Goal: Information Seeking & Learning: Learn about a topic

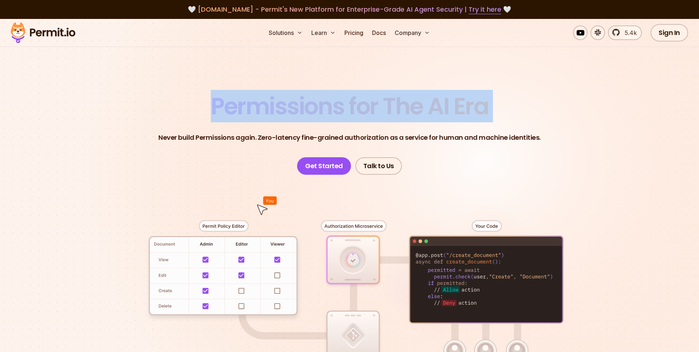
drag, startPoint x: 214, startPoint y: 102, endPoint x: 586, endPoint y: 78, distance: 373.1
click at [586, 78] on section "Permissions for The AI Era Never build Permissions again. Zero-latency fine-gra…" at bounding box center [349, 259] width 699 height 480
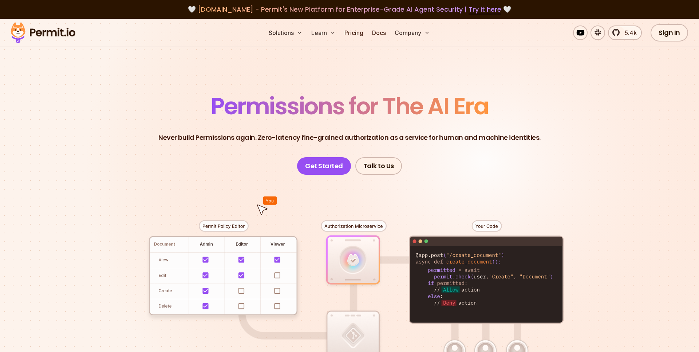
click at [529, 133] on p "Never build Permissions again. Zero-latency fine-grained authorization as a ser…" at bounding box center [349, 137] width 382 height 10
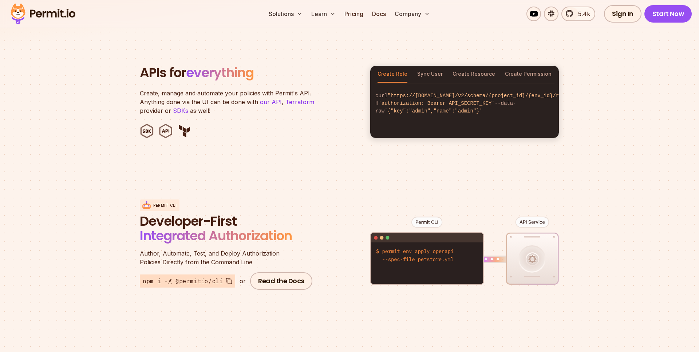
scroll to position [721, 0]
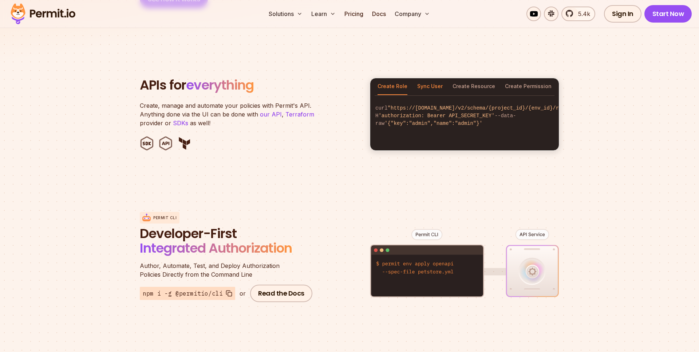
click at [431, 80] on button "Sync User" at bounding box center [429, 86] width 25 height 17
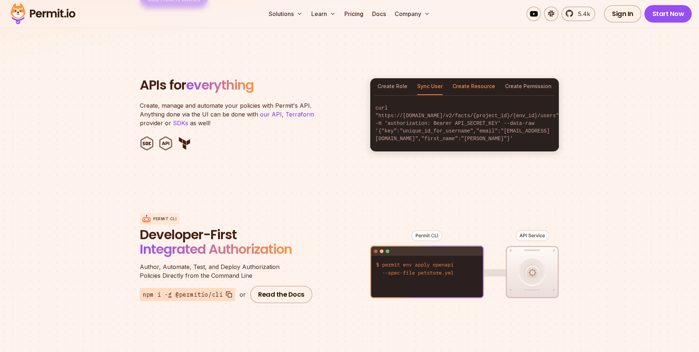
click at [471, 78] on button "Create Resource" at bounding box center [473, 86] width 43 height 17
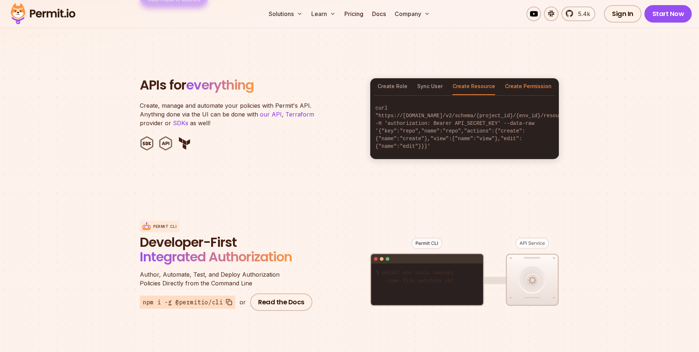
click at [516, 80] on button "Create Permission" at bounding box center [528, 86] width 47 height 17
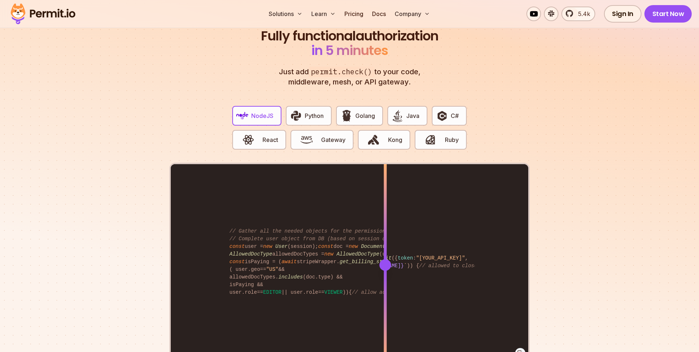
scroll to position [1404, 0]
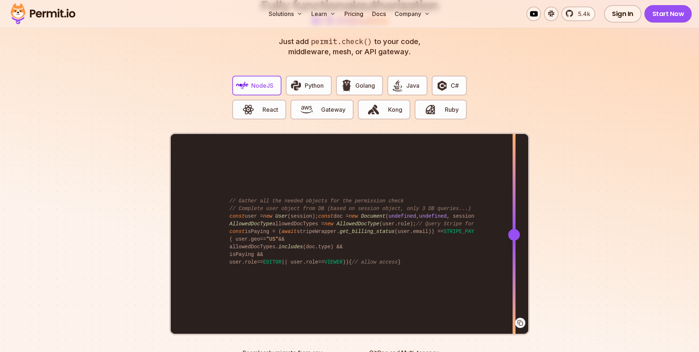
drag, startPoint x: 382, startPoint y: 227, endPoint x: 514, endPoint y: 227, distance: 131.7
click at [514, 229] on div at bounding box center [514, 235] width 12 height 12
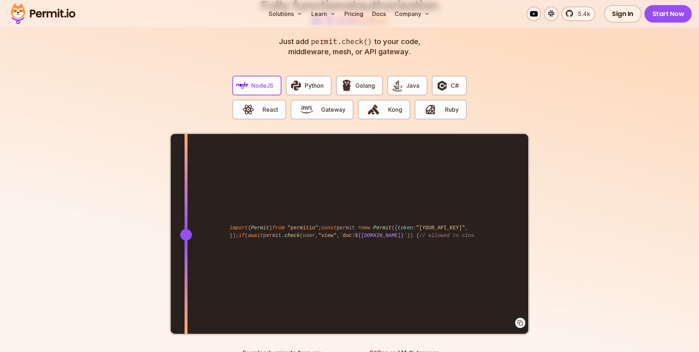
drag, startPoint x: 516, startPoint y: 226, endPoint x: 185, endPoint y: 315, distance: 342.5
click at [187, 316] on div at bounding box center [186, 234] width 3 height 201
click at [327, 76] on button "Python" at bounding box center [309, 86] width 46 height 20
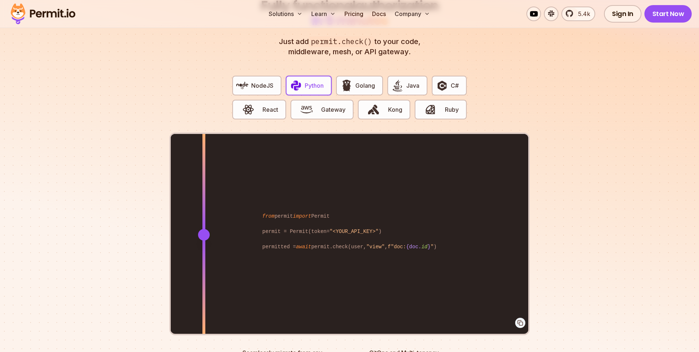
drag, startPoint x: 386, startPoint y: 217, endPoint x: 204, endPoint y: 197, distance: 183.8
click at [204, 197] on div at bounding box center [203, 184] width 3 height 100
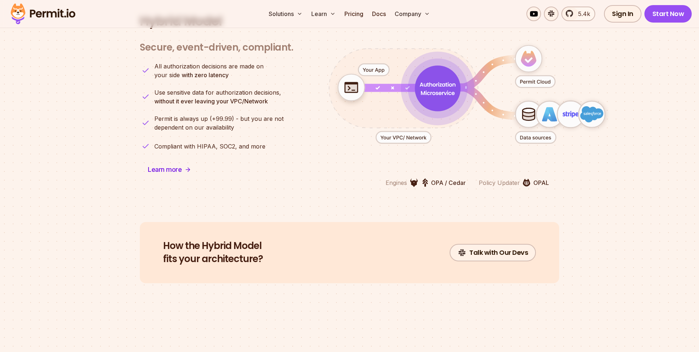
scroll to position [1827, 0]
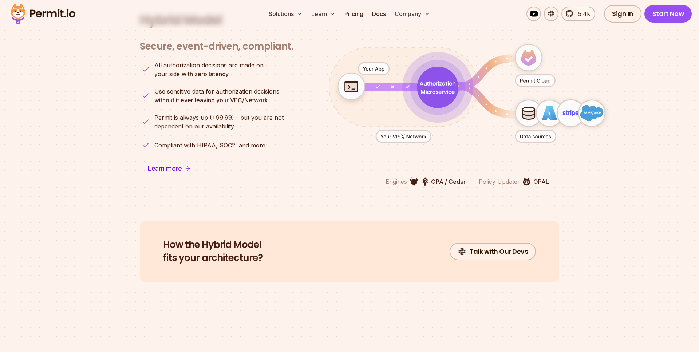
click at [455, 177] on p "OPA / Cedar" at bounding box center [448, 181] width 35 height 9
click at [455, 203] on section "Hybrid Model Secure, event-driven, compliant. Engines OPA / Cedar Policy Update…" at bounding box center [349, 99] width 699 height 243
click at [540, 177] on p "OPAL" at bounding box center [541, 181] width 16 height 9
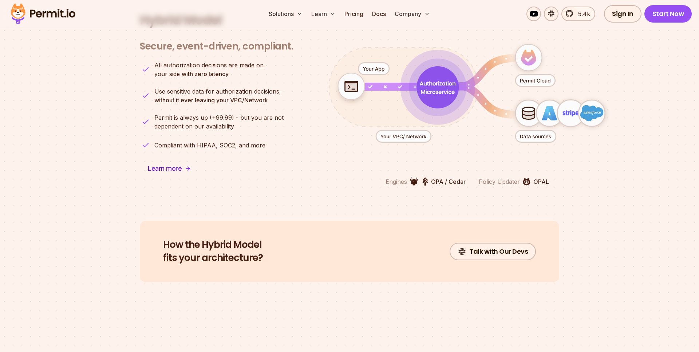
click at [540, 177] on p "OPAL" at bounding box center [541, 181] width 16 height 9
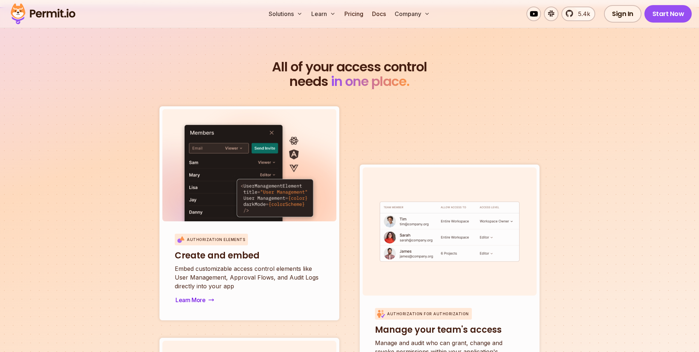
scroll to position [2412, 0]
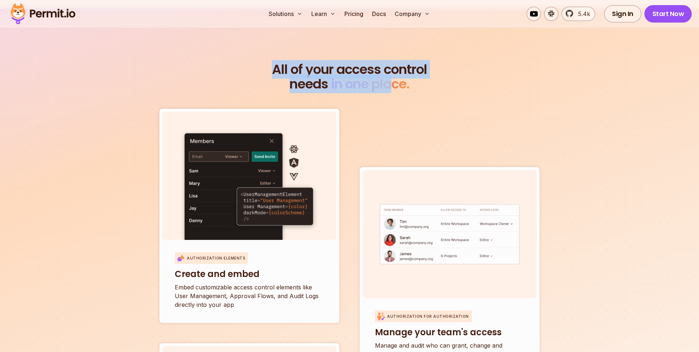
drag, startPoint x: 266, startPoint y: 54, endPoint x: 389, endPoint y: 76, distance: 125.8
click at [390, 76] on h2 "All of your access control needs in one place." at bounding box center [349, 76] width 419 height 29
click at [389, 76] on span "in one place." at bounding box center [370, 84] width 79 height 19
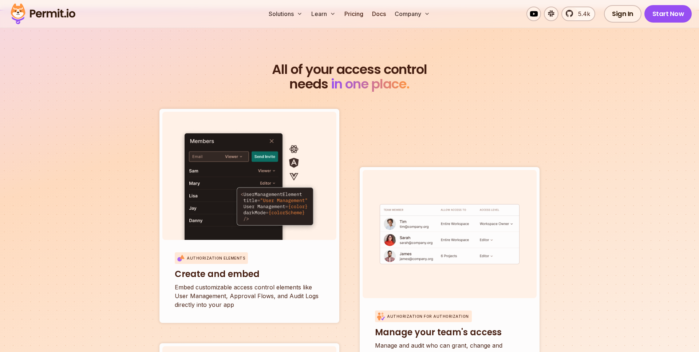
click at [368, 79] on span "in one place." at bounding box center [370, 84] width 79 height 19
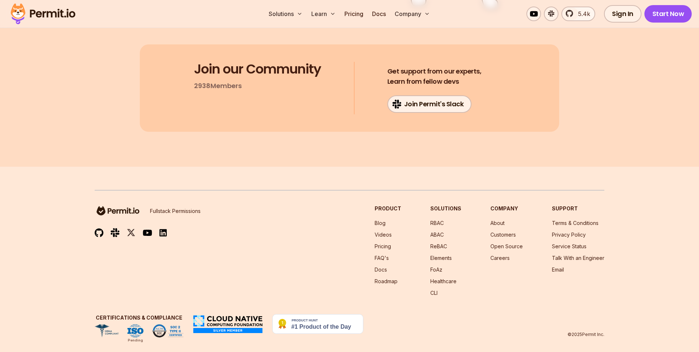
scroll to position [3877, 0]
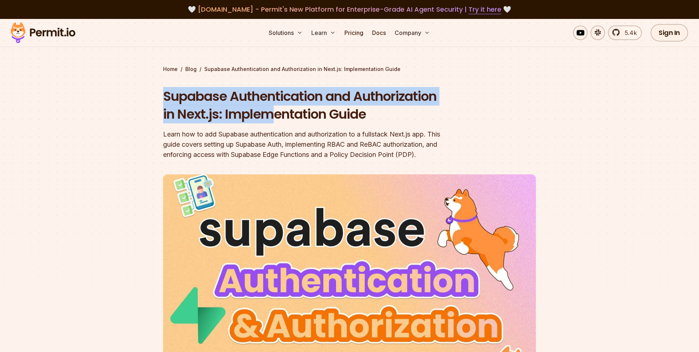
click at [196, 92] on h1 "Supabase Authentication and Authorization in Next.js: Implementation Guide" at bounding box center [302, 105] width 279 height 36
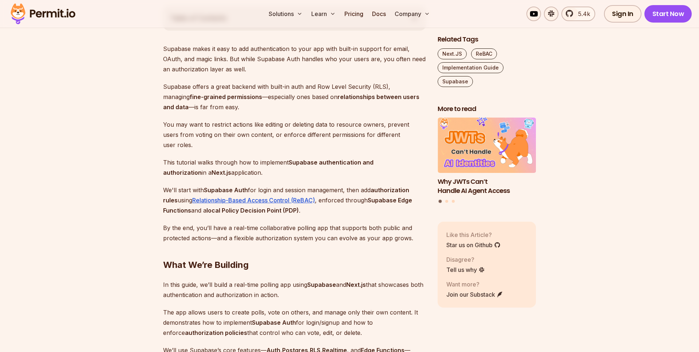
scroll to position [434, 0]
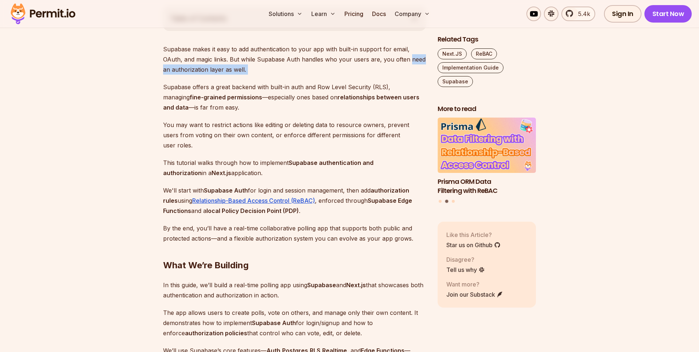
drag, startPoint x: 163, startPoint y: 81, endPoint x: 271, endPoint y: 85, distance: 108.9
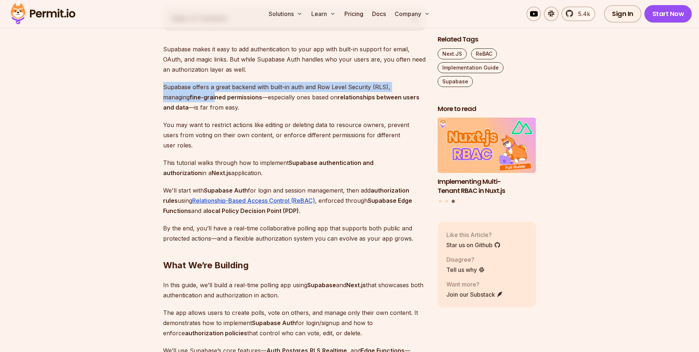
drag, startPoint x: 163, startPoint y: 93, endPoint x: 189, endPoint y: 107, distance: 29.3
click at [189, 107] on p "Supabase offers a great backend with built-in auth and Row Level Security (RLS)…" at bounding box center [294, 97] width 263 height 31
click at [190, 101] on strong "fine-grained permissions" at bounding box center [226, 97] width 72 height 7
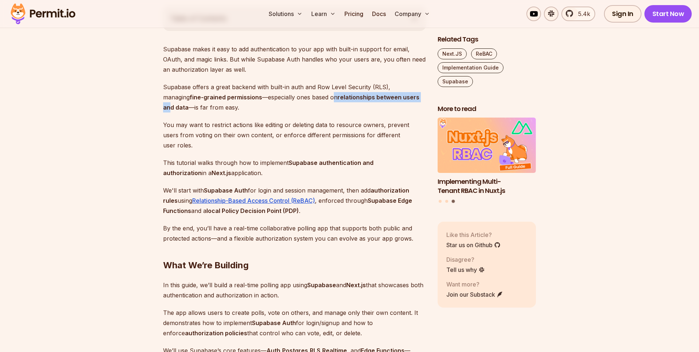
drag, startPoint x: 307, startPoint y: 106, endPoint x: 398, endPoint y: 106, distance: 91.3
click at [400, 106] on p "Supabase offers a great backend with built-in auth and Row Level Security (RLS)…" at bounding box center [294, 97] width 263 height 31
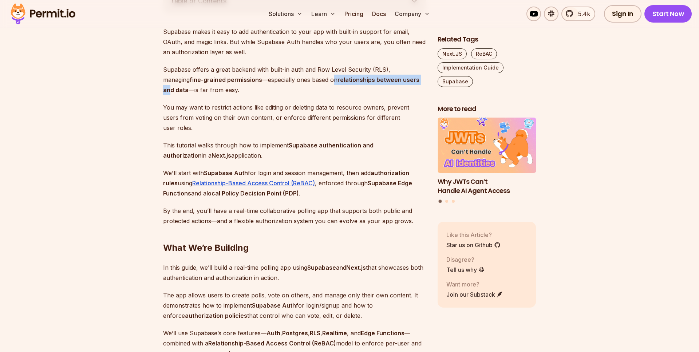
scroll to position [452, 0]
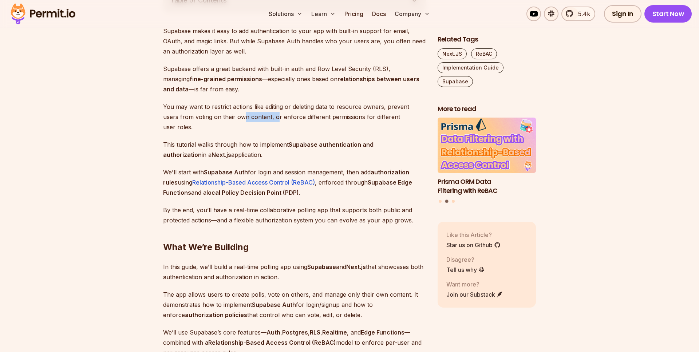
drag, startPoint x: 225, startPoint y: 127, endPoint x: 259, endPoint y: 127, distance: 34.2
click at [259, 127] on p "You may want to restrict actions like editing or deleting data to resource owne…" at bounding box center [294, 117] width 263 height 31
click at [186, 143] on p "This tutorial walks through how to implement Supabase authentication and author…" at bounding box center [294, 149] width 263 height 20
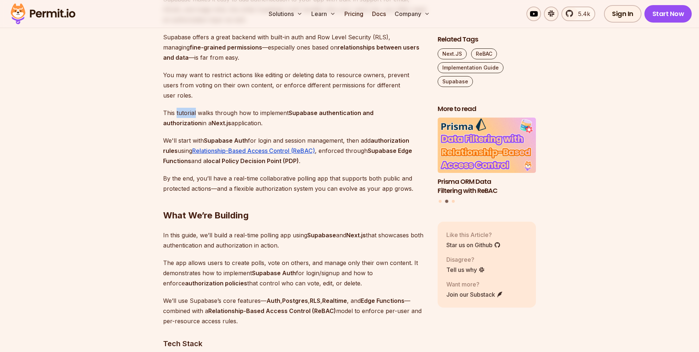
scroll to position [485, 0]
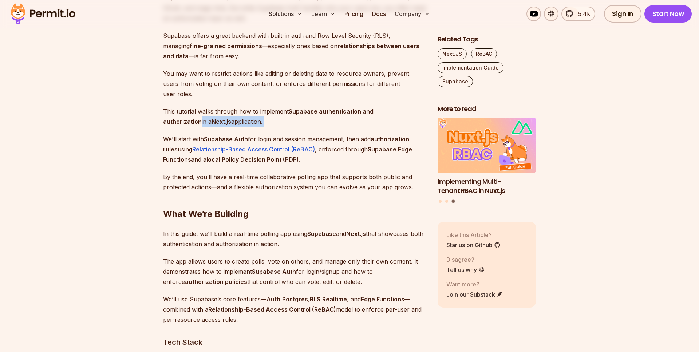
drag, startPoint x: 161, startPoint y: 122, endPoint x: 265, endPoint y: 127, distance: 103.9
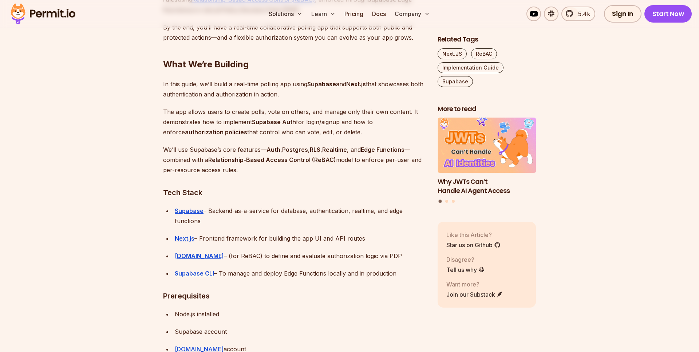
scroll to position [634, 0]
click at [322, 84] on strong "Supabase" at bounding box center [321, 84] width 29 height 7
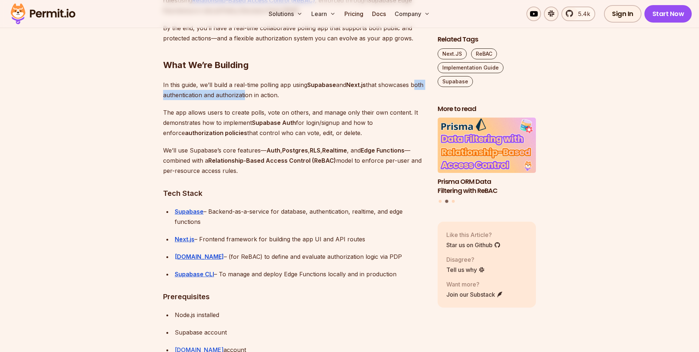
drag, startPoint x: 164, startPoint y: 97, endPoint x: 260, endPoint y: 97, distance: 96.4
click at [260, 97] on p "In this guide, we’ll build a real-time polling app using Supabase and Next.js t…" at bounding box center [294, 90] width 263 height 20
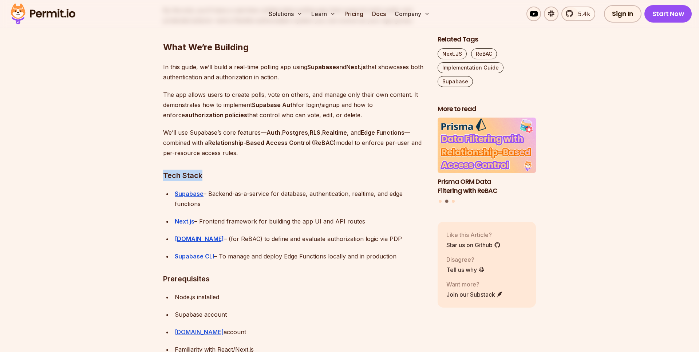
drag, startPoint x: 164, startPoint y: 174, endPoint x: 215, endPoint y: 174, distance: 50.9
click at [215, 174] on h3 "Tech Stack" at bounding box center [294, 176] width 263 height 12
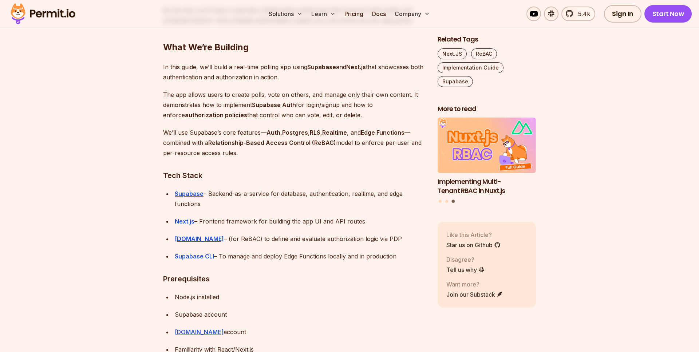
click at [255, 241] on div "Permit.io – (for ReBAC) to define and evaluate authorization logic via PDP" at bounding box center [300, 239] width 251 height 10
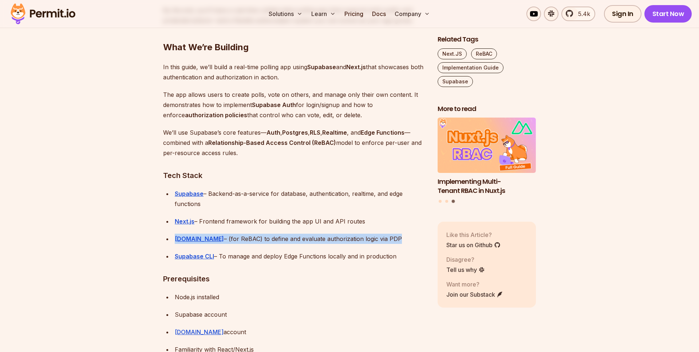
click at [255, 241] on div "Permit.io – (for ReBAC) to define and evaluate authorization logic via PDP" at bounding box center [300, 239] width 251 height 10
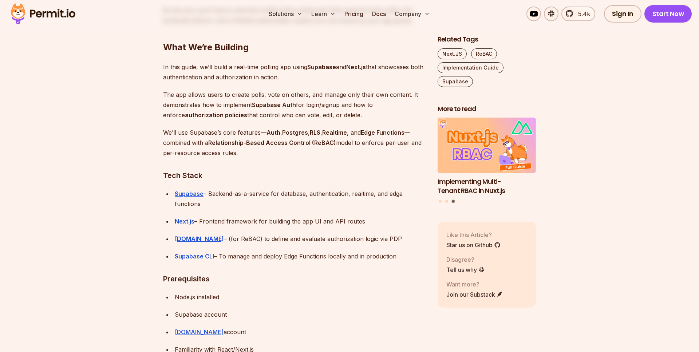
click at [274, 241] on div "Permit.io – (for ReBAC) to define and evaluate authorization logic via PDP" at bounding box center [300, 239] width 251 height 10
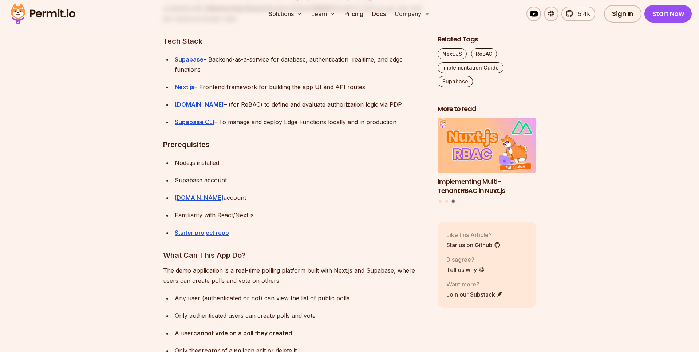
scroll to position [787, 0]
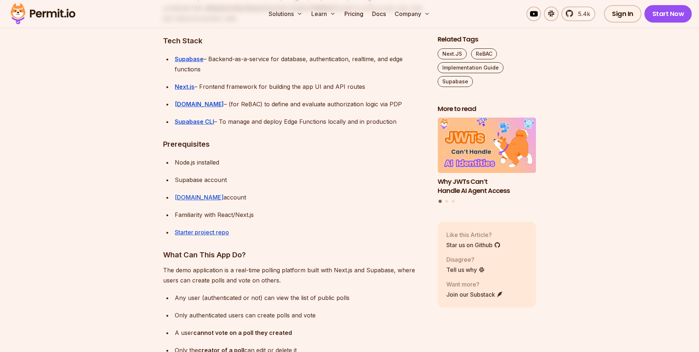
click at [190, 163] on div "Node.js installed" at bounding box center [300, 162] width 251 height 10
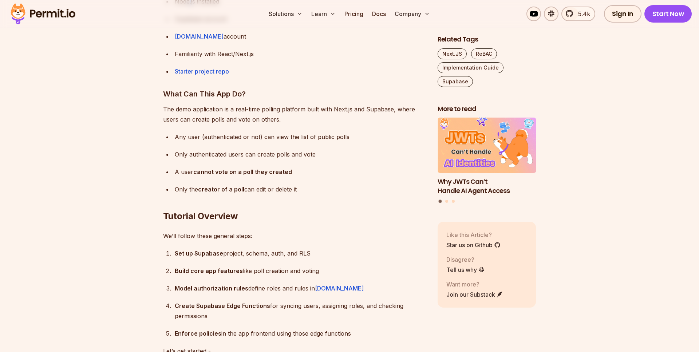
scroll to position [953, 0]
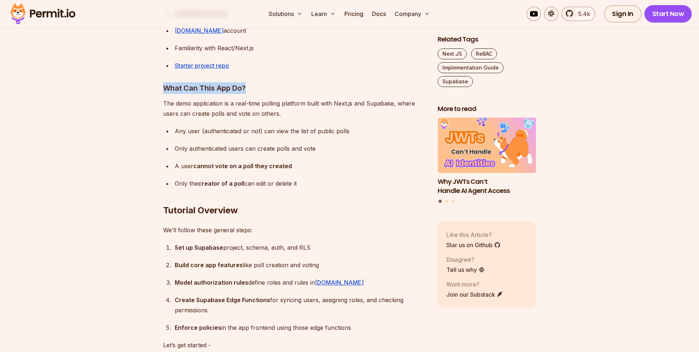
drag, startPoint x: 166, startPoint y: 91, endPoint x: 253, endPoint y: 91, distance: 87.0
click at [253, 91] on h3 "What Can This App Do?" at bounding box center [294, 88] width 263 height 12
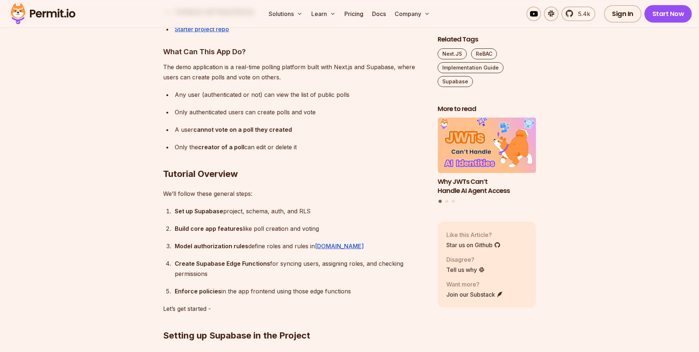
scroll to position [994, 0]
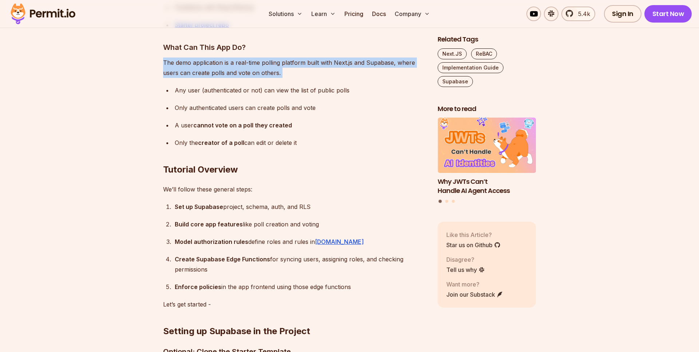
drag, startPoint x: 161, startPoint y: 63, endPoint x: 241, endPoint y: 79, distance: 81.8
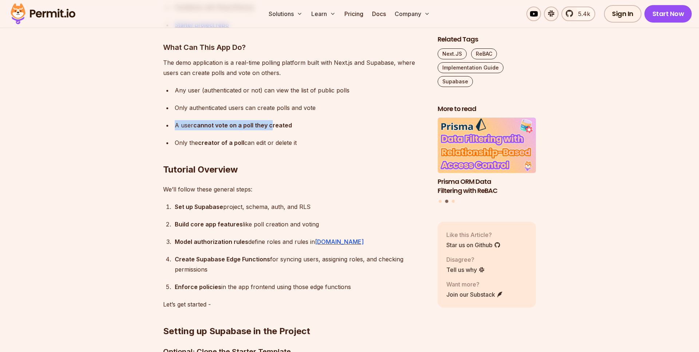
drag, startPoint x: 174, startPoint y: 126, endPoint x: 270, endPoint y: 126, distance: 96.1
click at [270, 126] on li "A user cannot vote on a poll they created" at bounding box center [298, 125] width 253 height 10
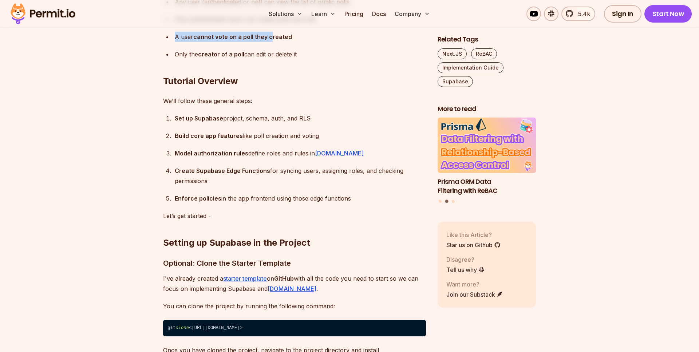
scroll to position [1086, 0]
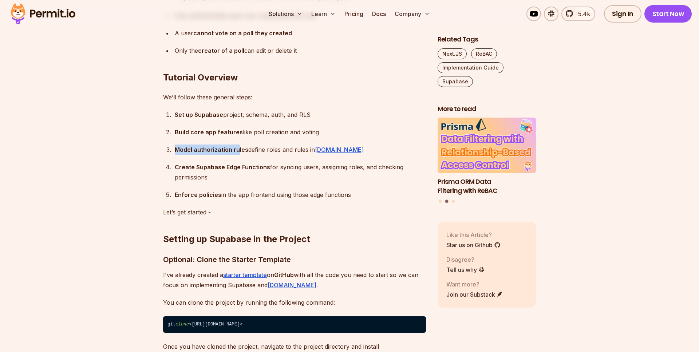
drag, startPoint x: 176, startPoint y: 149, endPoint x: 238, endPoint y: 149, distance: 61.9
click at [238, 149] on strong "Model authorization rules" at bounding box center [212, 149] width 74 height 7
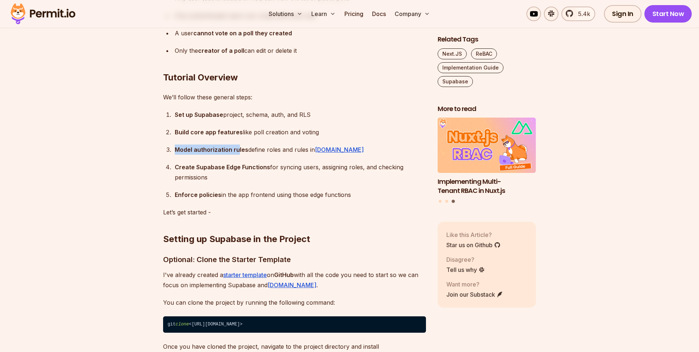
drag, startPoint x: 197, startPoint y: 167, endPoint x: 245, endPoint y: 181, distance: 49.6
click at [245, 181] on div "Create Supabase Edge Functions for syncing users, assigning roles, and checking…" at bounding box center [300, 172] width 251 height 20
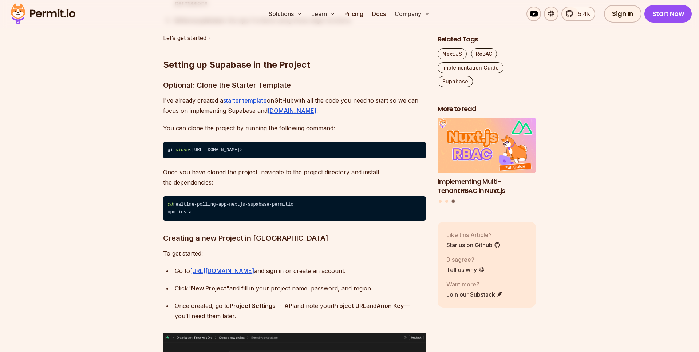
scroll to position [1265, 0]
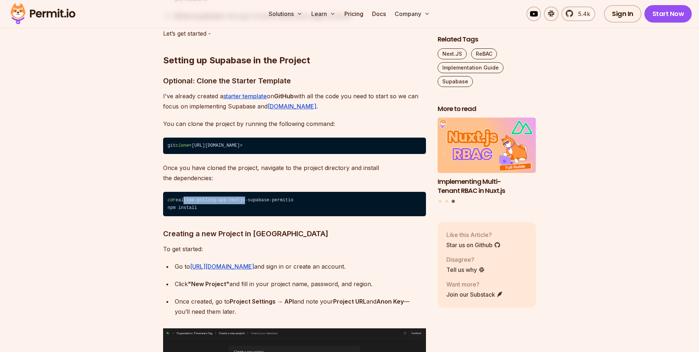
drag, startPoint x: 184, startPoint y: 198, endPoint x: 247, endPoint y: 198, distance: 63.3
click at [247, 198] on code "cd realtime-polling-app-nextjs-supabase-permitio npm install" at bounding box center [294, 204] width 263 height 24
click at [276, 201] on code "cd realtime-polling-app-nextjs-supabase-permitio npm install" at bounding box center [294, 204] width 263 height 24
drag, startPoint x: 310, startPoint y: 200, endPoint x: 156, endPoint y: 200, distance: 154.3
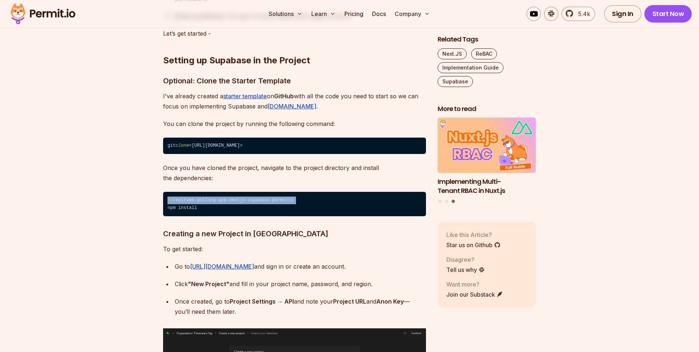
click at [210, 201] on code "cd realtime-polling-app-nextjs-supabase-permitio npm install" at bounding box center [294, 204] width 263 height 24
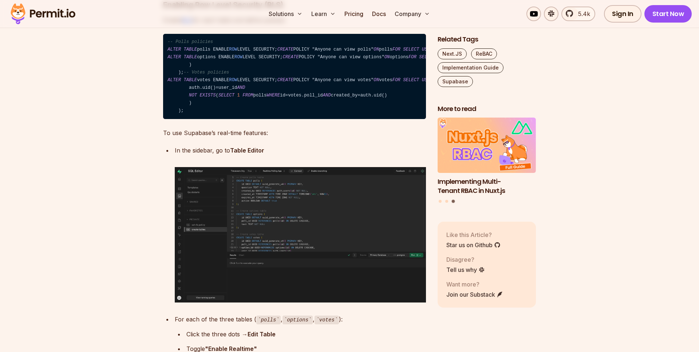
scroll to position [2222, 0]
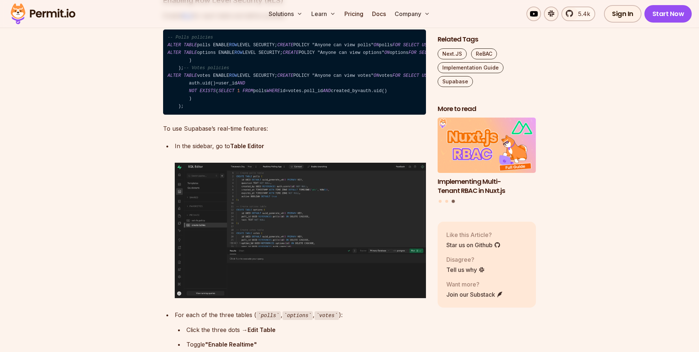
drag, startPoint x: 226, startPoint y: 119, endPoint x: 348, endPoint y: 119, distance: 121.9
click at [348, 115] on code "-- Polls policies ALTER TABLE polls ENABLE ROW LEVEL SECURITY; CREATE POLICY "A…" at bounding box center [294, 72] width 263 height 86
drag, startPoint x: 174, startPoint y: 158, endPoint x: 357, endPoint y: 158, distance: 182.7
click at [357, 115] on code "-- Polls policies ALTER TABLE polls ENABLE ROW LEVEL SECURITY; CREATE POLICY "A…" at bounding box center [294, 72] width 263 height 86
click at [356, 115] on code "-- Polls policies ALTER TABLE polls ENABLE ROW LEVEL SECURITY; CREATE POLICY "A…" at bounding box center [294, 72] width 263 height 86
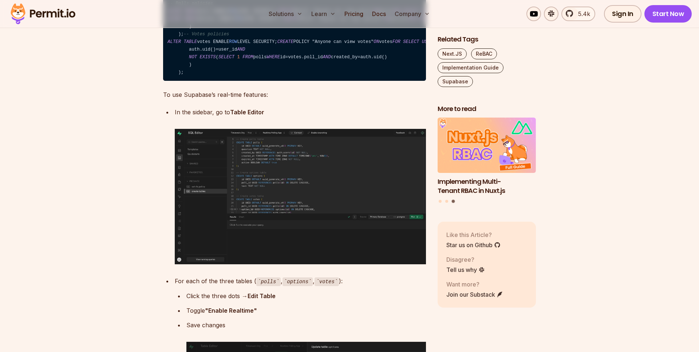
scroll to position [2269, 0]
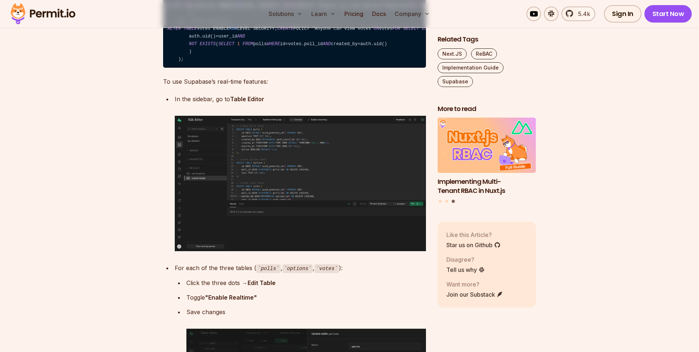
click at [189, 68] on code "-- Polls policies ALTER TABLE polls ENABLE ROW LEVEL SECURITY; CREATE POLICY "A…" at bounding box center [294, 26] width 263 height 86
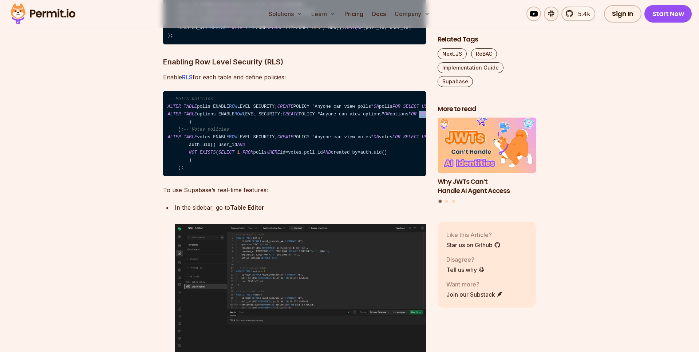
scroll to position [2157, 0]
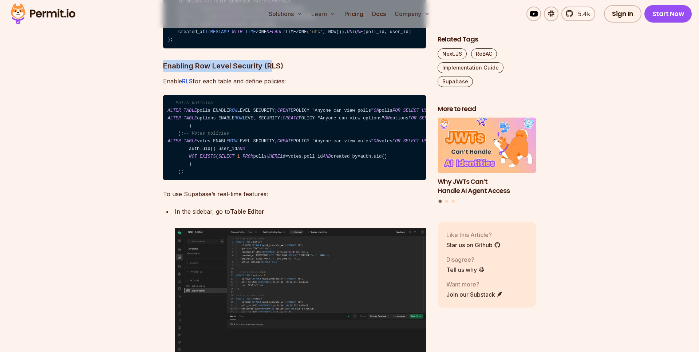
drag, startPoint x: 163, startPoint y: 104, endPoint x: 274, endPoint y: 104, distance: 110.6
click at [274, 72] on h3 "Enabling Row Level Security (RLS)" at bounding box center [294, 66] width 263 height 12
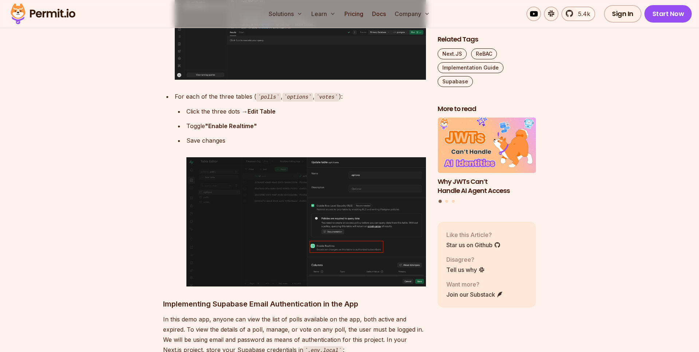
scroll to position [2458, 0]
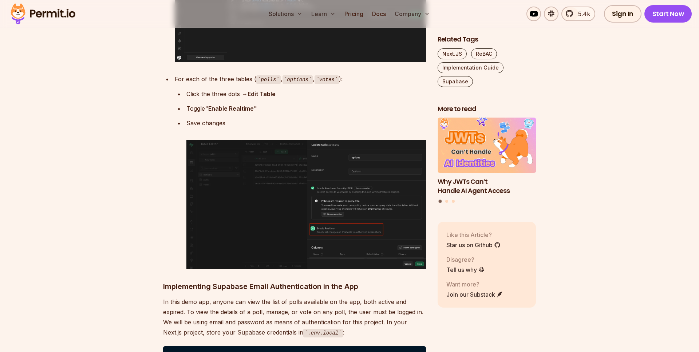
drag, startPoint x: 177, startPoint y: 192, endPoint x: 261, endPoint y: 192, distance: 83.7
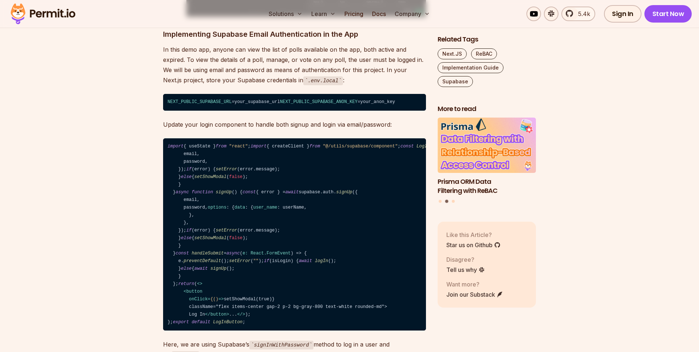
scroll to position [2704, 0]
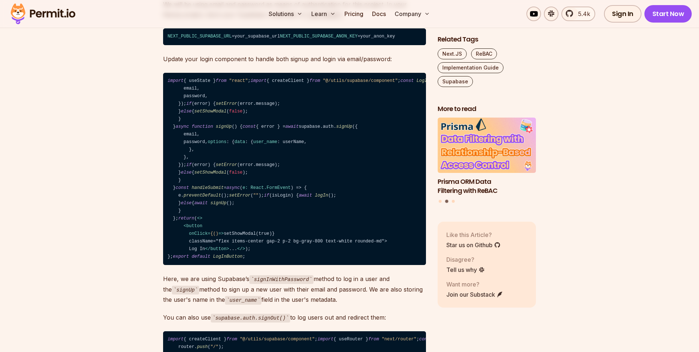
scroll to position [2807, 0]
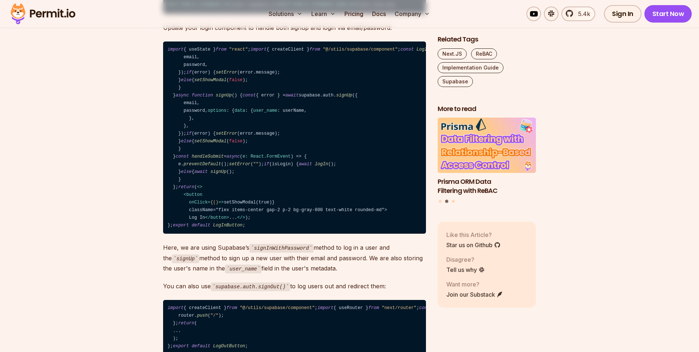
drag, startPoint x: 172, startPoint y: 217, endPoint x: 293, endPoint y: 219, distance: 121.2
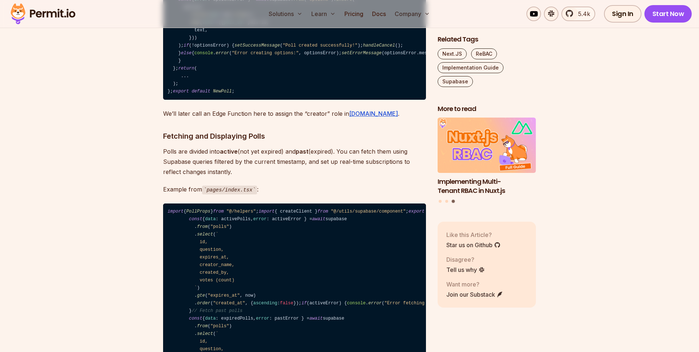
scroll to position [4096, 0]
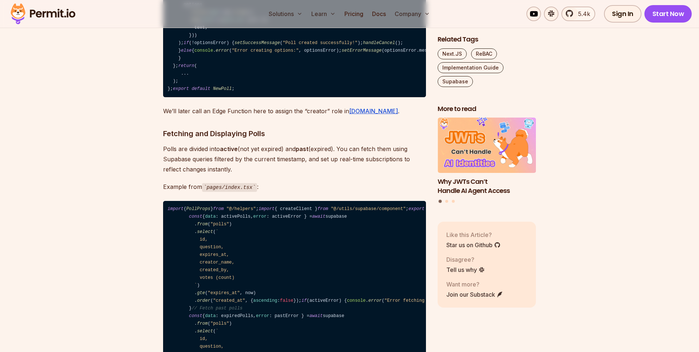
drag, startPoint x: 170, startPoint y: 146, endPoint x: 304, endPoint y: 146, distance: 134.3
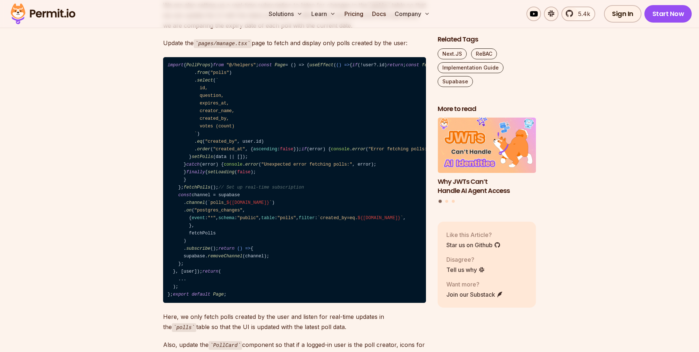
scroll to position [4706, 0]
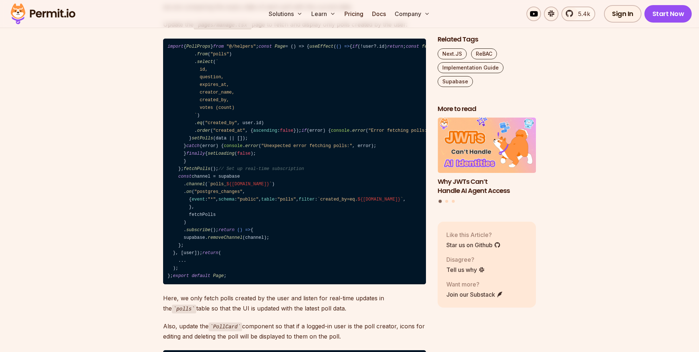
drag, startPoint x: 166, startPoint y: 160, endPoint x: 420, endPoint y: 161, distance: 254.4
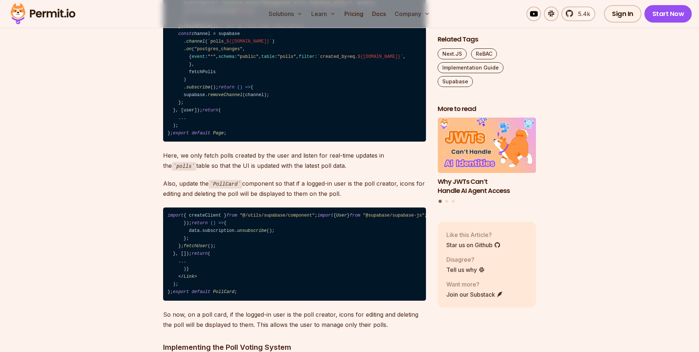
scroll to position [4862, 0]
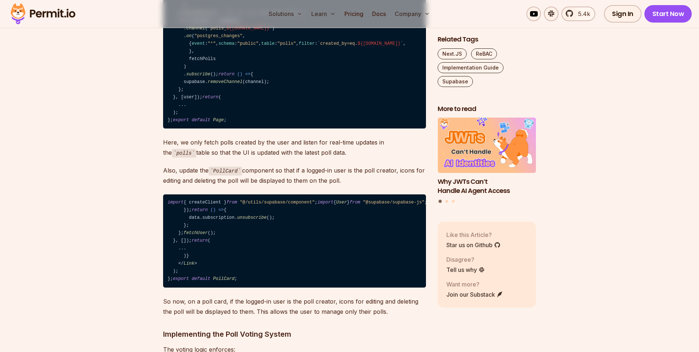
drag, startPoint x: 228, startPoint y: 131, endPoint x: 287, endPoint y: 131, distance: 59.0
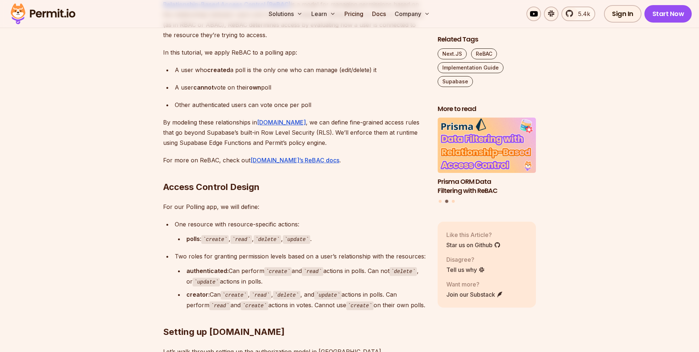
scroll to position [6304, 0]
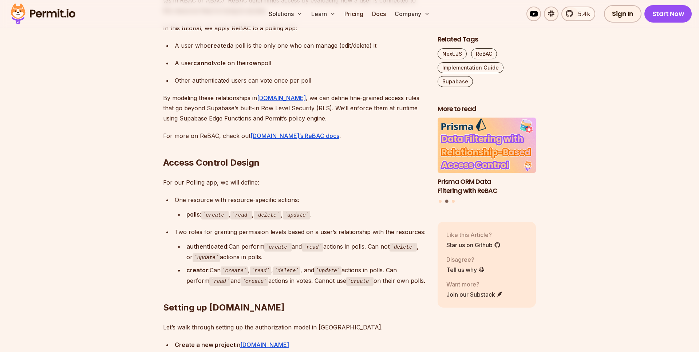
drag, startPoint x: 154, startPoint y: 148, endPoint x: 296, endPoint y: 148, distance: 141.9
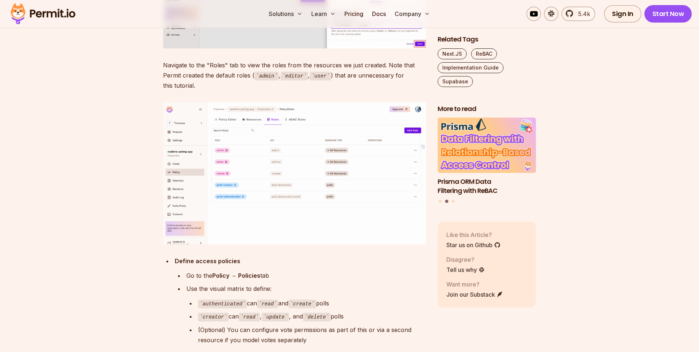
drag, startPoint x: 136, startPoint y: 185, endPoint x: 340, endPoint y: 185, distance: 203.8
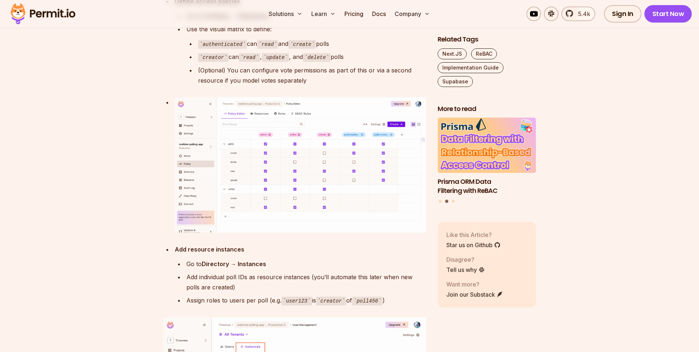
scroll to position [7198, 0]
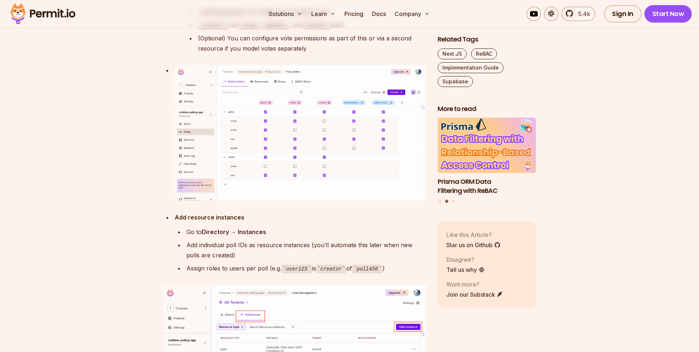
drag, startPoint x: 159, startPoint y: 189, endPoint x: 270, endPoint y: 189, distance: 111.4
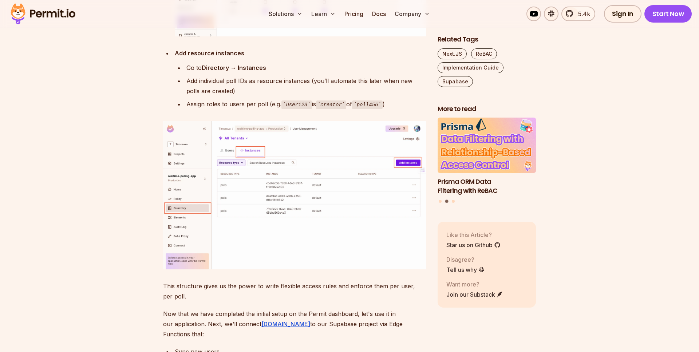
scroll to position [7362, 0]
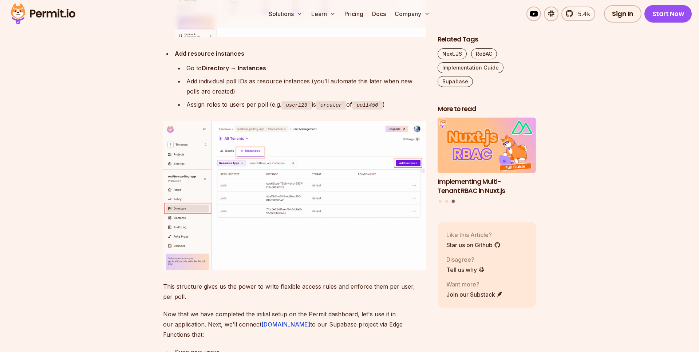
drag, startPoint x: 166, startPoint y: 144, endPoint x: 226, endPoint y: 144, distance: 59.3
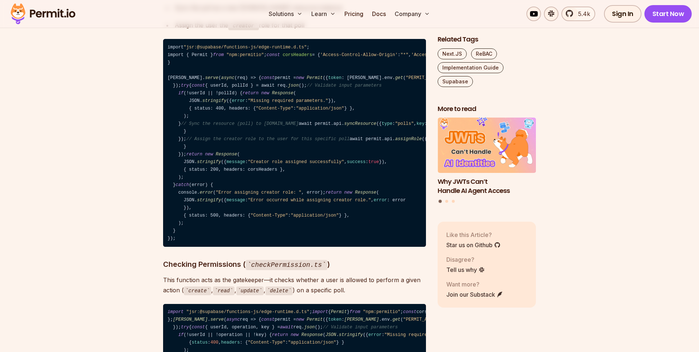
scroll to position [8446, 0]
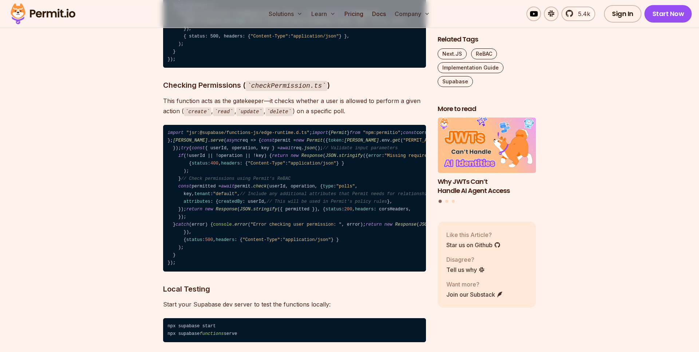
scroll to position [8626, 0]
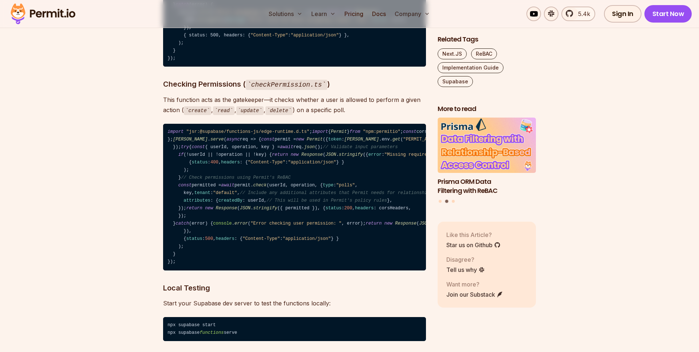
drag, startPoint x: 179, startPoint y: 124, endPoint x: 273, endPoint y: 124, distance: 94.3
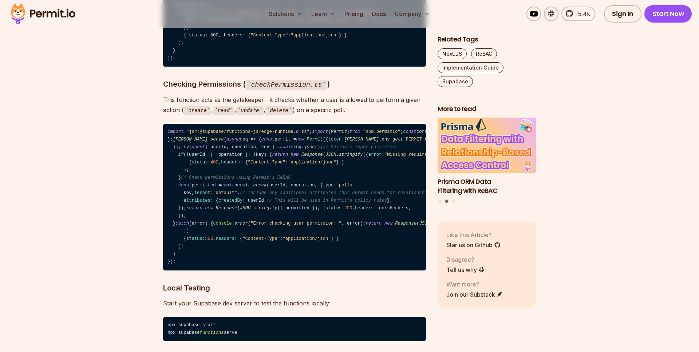
drag, startPoint x: 196, startPoint y: 138, endPoint x: 281, endPoint y: 145, distance: 85.5
drag, startPoint x: 176, startPoint y: 156, endPoint x: 253, endPoint y: 156, distance: 77.2
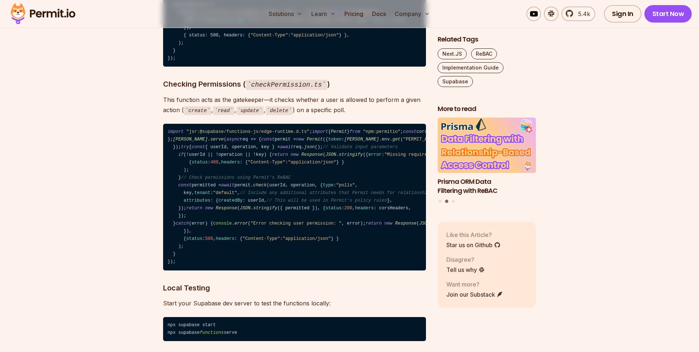
drag, startPoint x: 190, startPoint y: 153, endPoint x: 219, endPoint y: 153, distance: 28.4
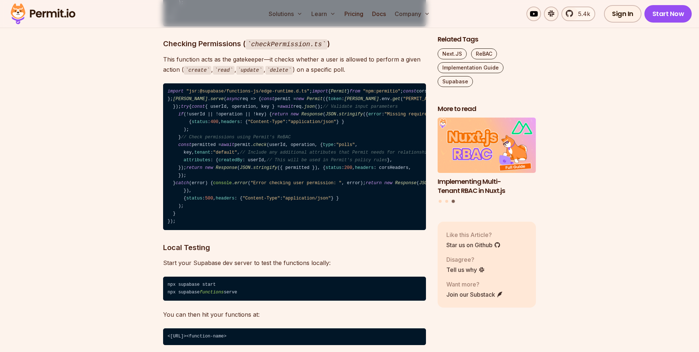
scroll to position [8723, 0]
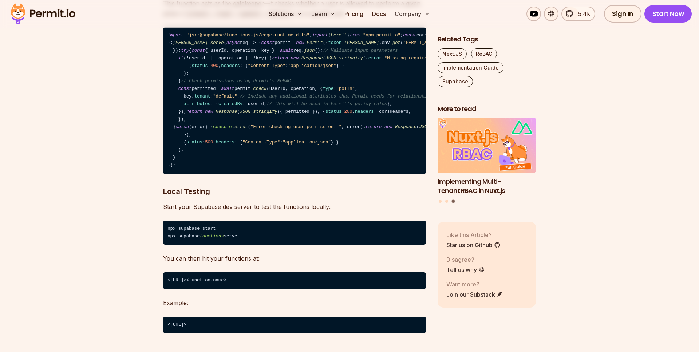
drag, startPoint x: 164, startPoint y: 95, endPoint x: 303, endPoint y: 98, distance: 139.4
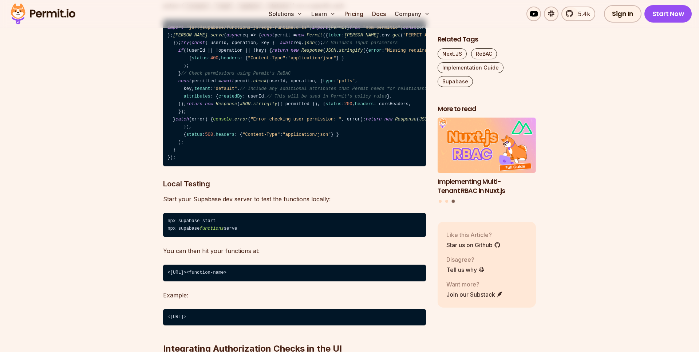
scroll to position [8731, 0]
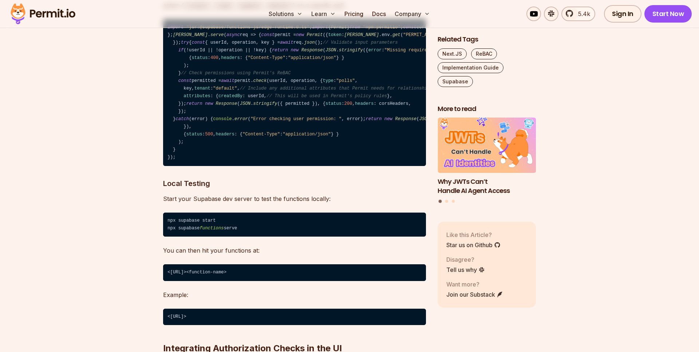
drag, startPoint x: 162, startPoint y: 126, endPoint x: 253, endPoint y: 126, distance: 90.6
drag, startPoint x: 175, startPoint y: 162, endPoint x: 298, endPoint y: 162, distance: 123.4
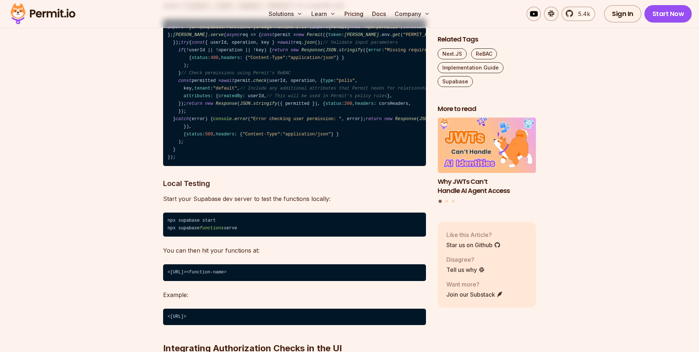
drag, startPoint x: 180, startPoint y: 190, endPoint x: 335, endPoint y: 189, distance: 155.0
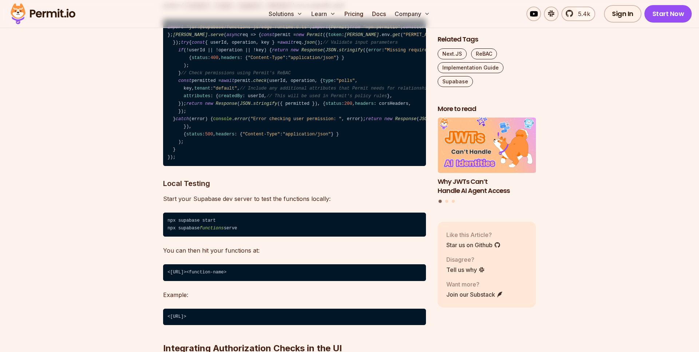
drag, startPoint x: 387, startPoint y: 180, endPoint x: 234, endPoint y: 178, distance: 152.9
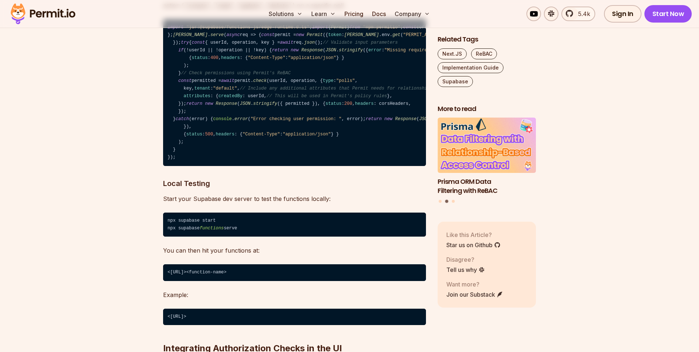
drag, startPoint x: 180, startPoint y: 203, endPoint x: 273, endPoint y: 202, distance: 93.2
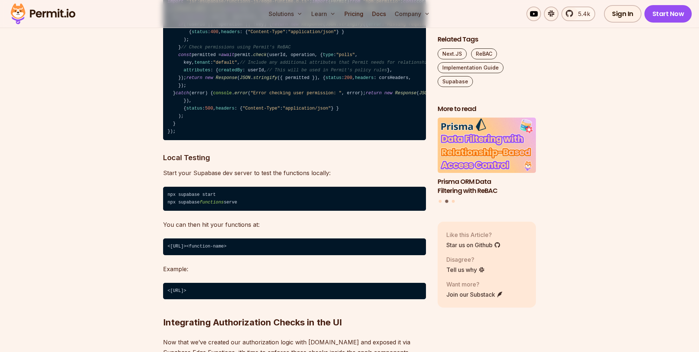
scroll to position [8757, 0]
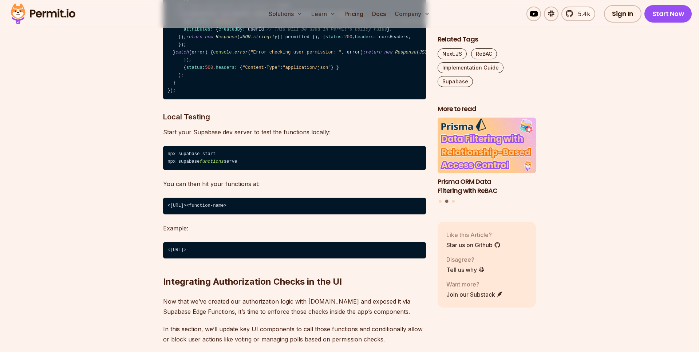
scroll to position [8798, 0]
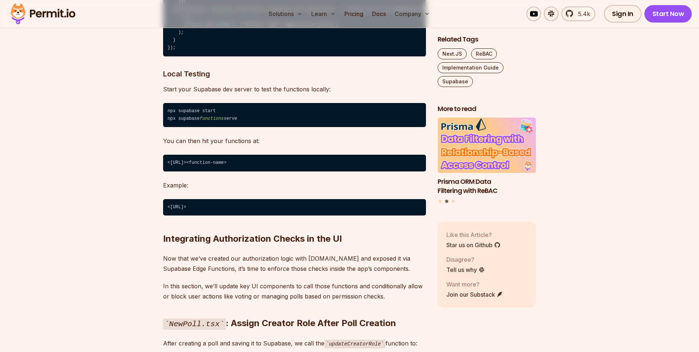
scroll to position [8843, 0]
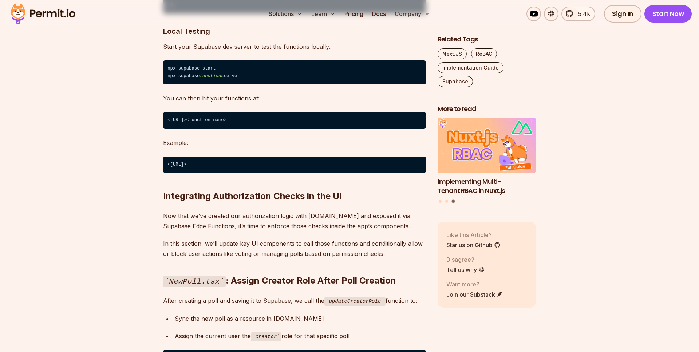
scroll to position [8900, 0]
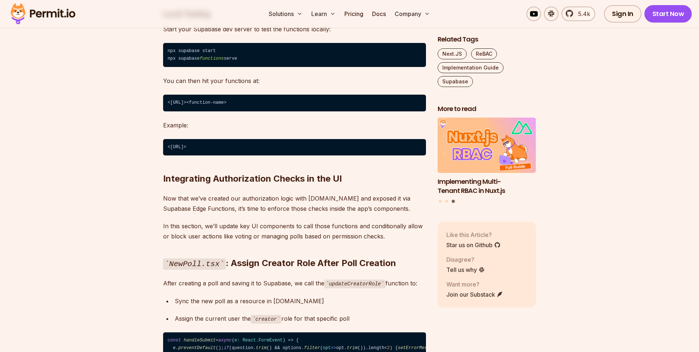
drag, startPoint x: 147, startPoint y: 122, endPoint x: 324, endPoint y: 144, distance: 177.5
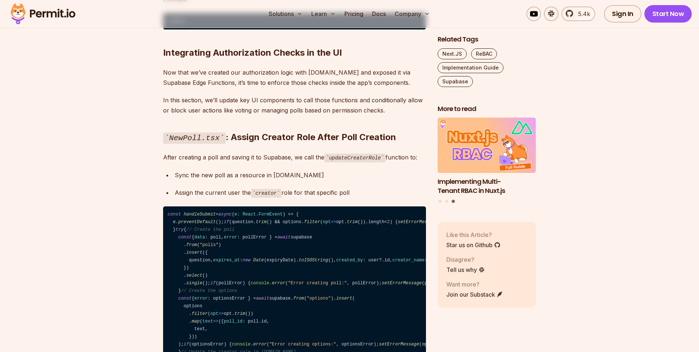
drag, startPoint x: 169, startPoint y: 152, endPoint x: 273, endPoint y: 168, distance: 104.5
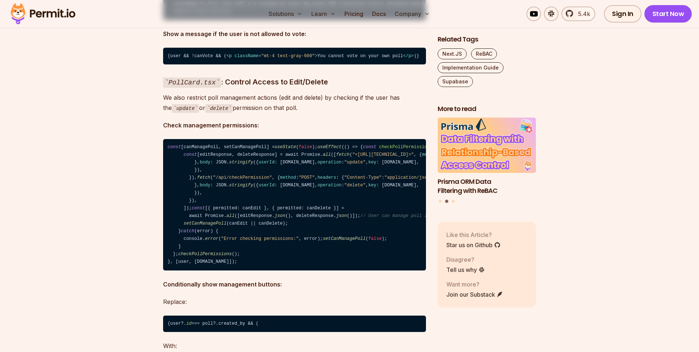
scroll to position [9665, 0]
drag, startPoint x: 179, startPoint y: 74, endPoint x: 229, endPoint y: 79, distance: 49.7
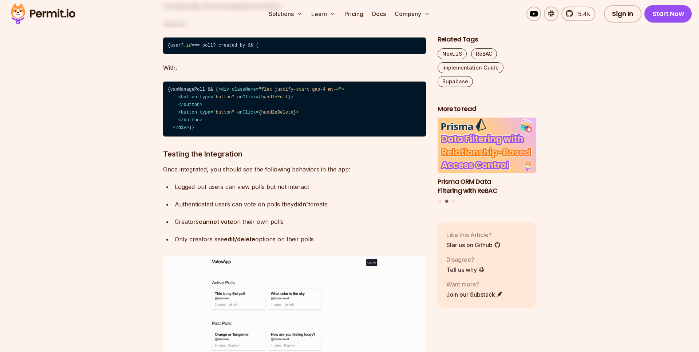
scroll to position [9944, 0]
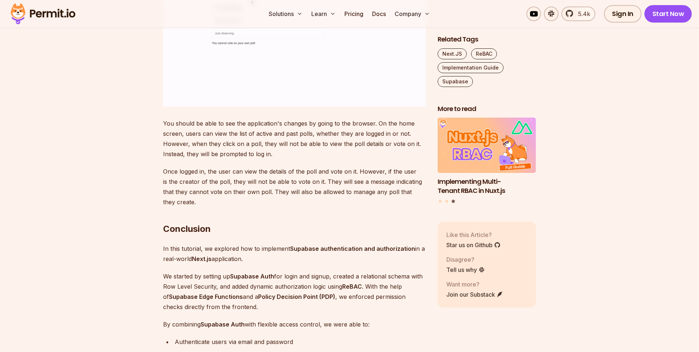
scroll to position [10241, 0]
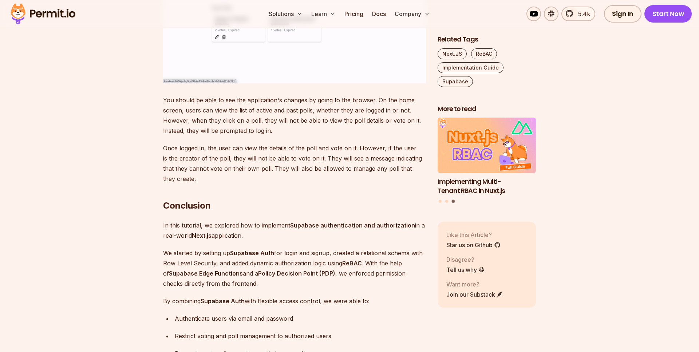
scroll to position [10256, 0]
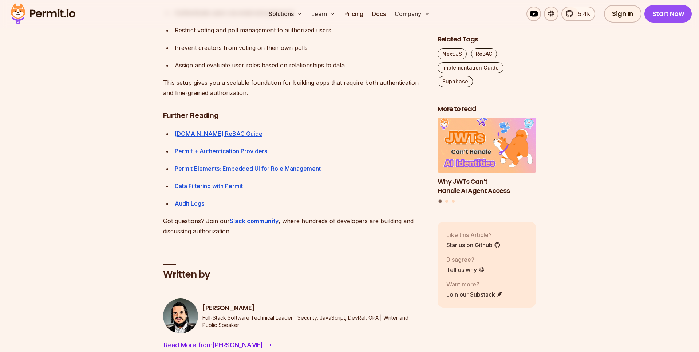
scroll to position [10566, 0]
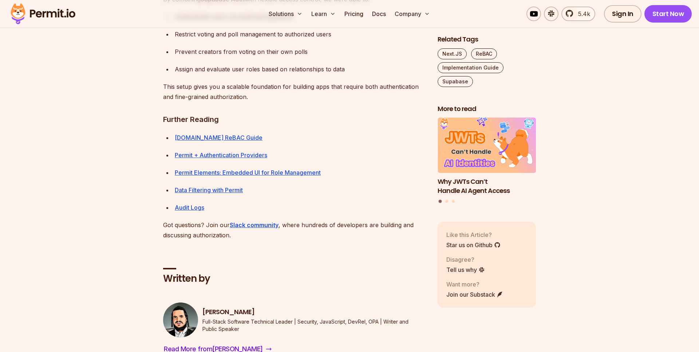
drag, startPoint x: 168, startPoint y: 158, endPoint x: 278, endPoint y: 157, distance: 110.3
drag, startPoint x: 175, startPoint y: 164, endPoint x: 282, endPoint y: 164, distance: 107.0
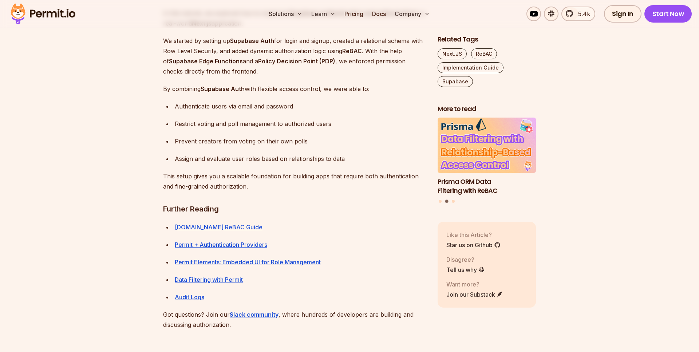
scroll to position [10474, 0]
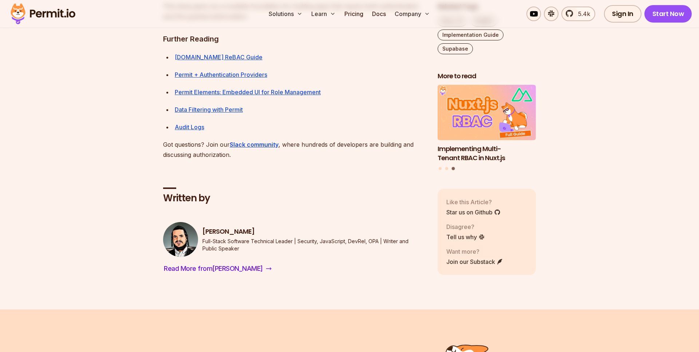
scroll to position [10646, 0]
drag, startPoint x: 165, startPoint y: 190, endPoint x: 305, endPoint y: 201, distance: 140.9
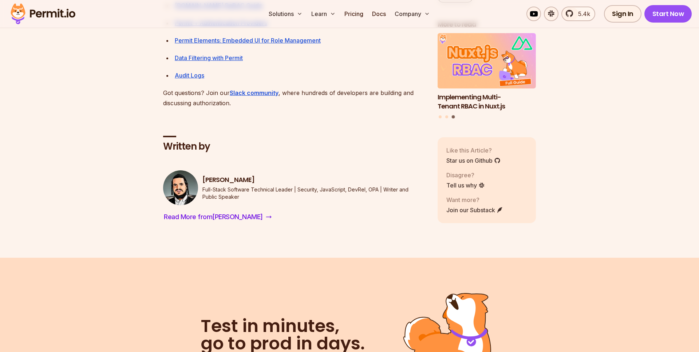
scroll to position [10702, 0]
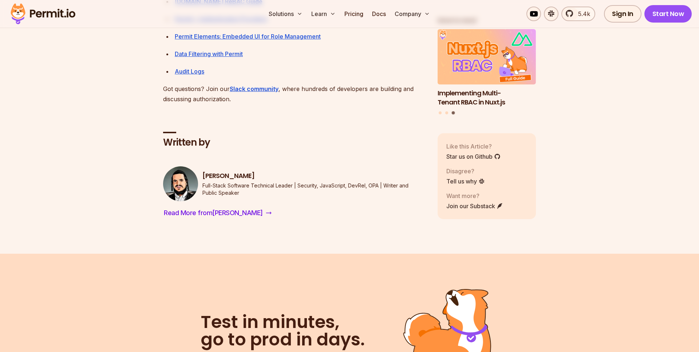
drag, startPoint x: 180, startPoint y: 157, endPoint x: 234, endPoint y: 223, distance: 85.9
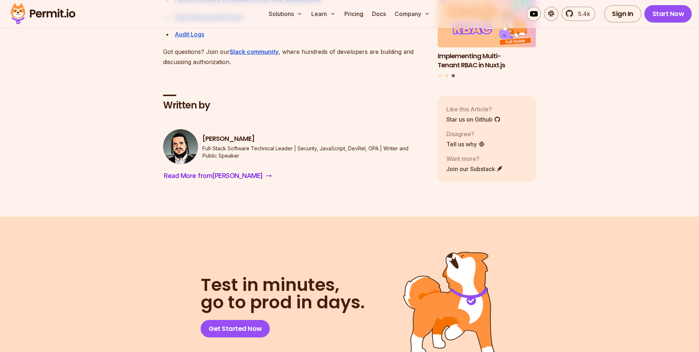
scroll to position [10773, 0]
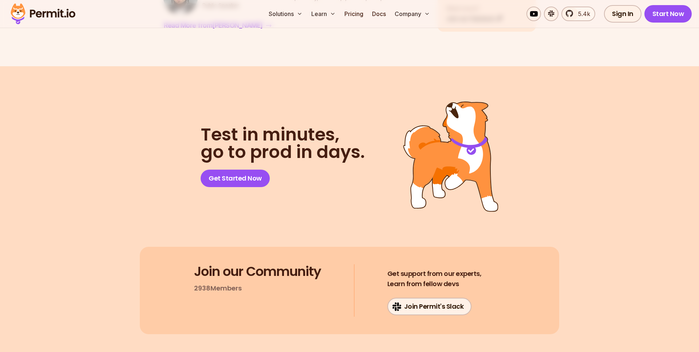
scroll to position [10891, 0]
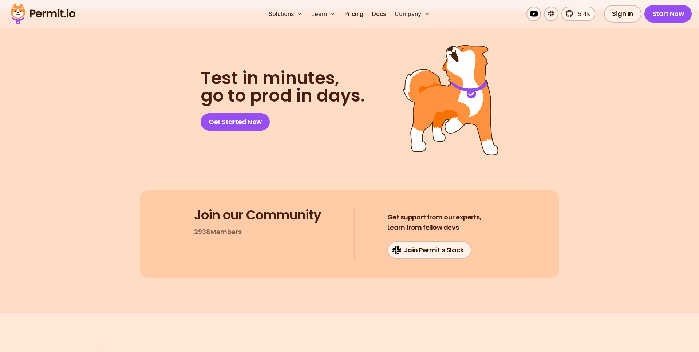
scroll to position [10967, 0]
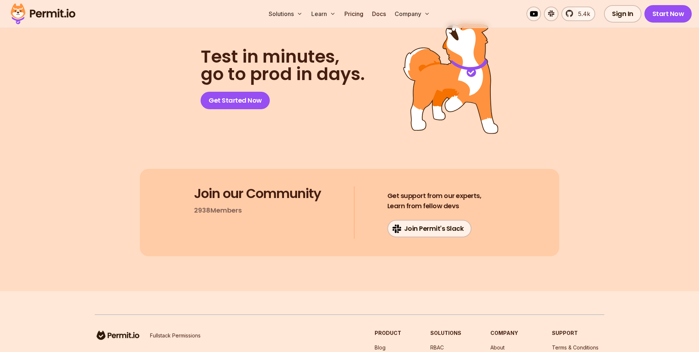
drag, startPoint x: 243, startPoint y: 179, endPoint x: 333, endPoint y: 181, distance: 90.6
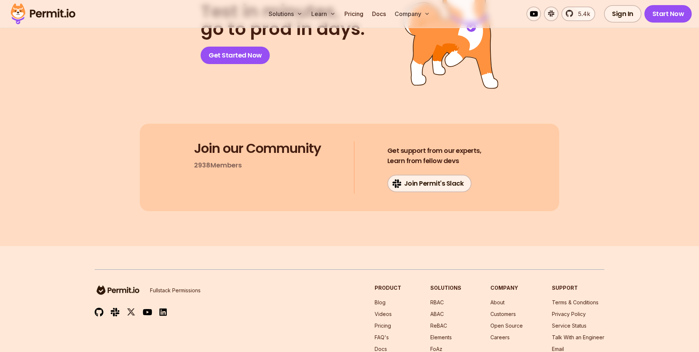
scroll to position [11016, 0]
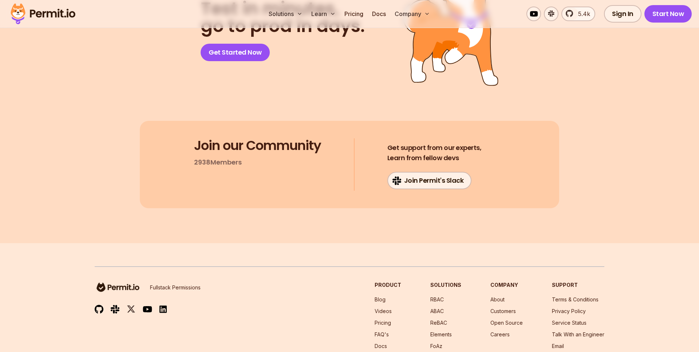
drag, startPoint x: 187, startPoint y: 148, endPoint x: 336, endPoint y: 147, distance: 149.2
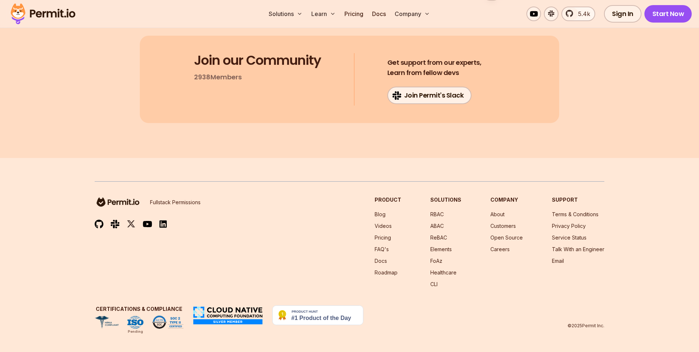
scroll to position [11175, 0]
drag, startPoint x: 158, startPoint y: 102, endPoint x: 315, endPoint y: 102, distance: 157.2
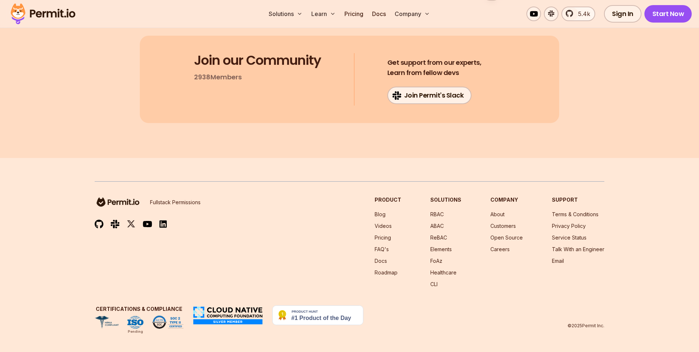
drag, startPoint x: 181, startPoint y: 96, endPoint x: 313, endPoint y: 96, distance: 132.5
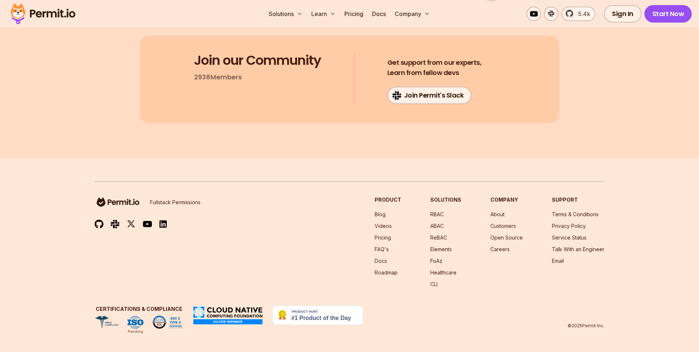
drag, startPoint x: 169, startPoint y: 97, endPoint x: 245, endPoint y: 112, distance: 77.9
drag, startPoint x: 197, startPoint y: 109, endPoint x: 304, endPoint y: 124, distance: 108.0
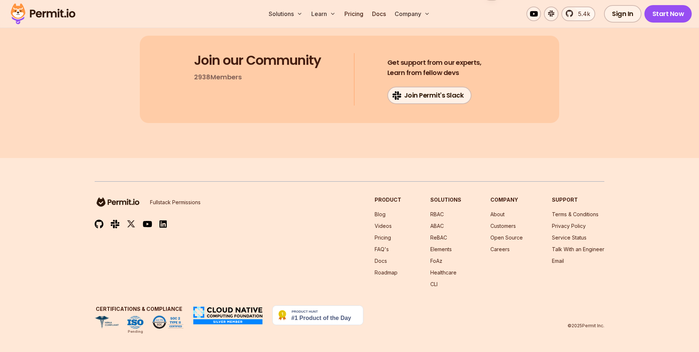
drag, startPoint x: 170, startPoint y: 227, endPoint x: 237, endPoint y: 240, distance: 67.5
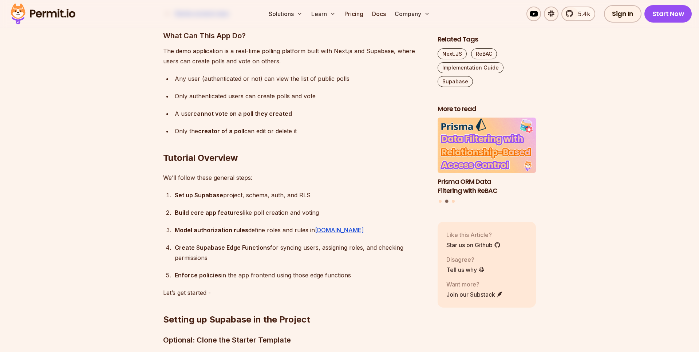
scroll to position [951, 0]
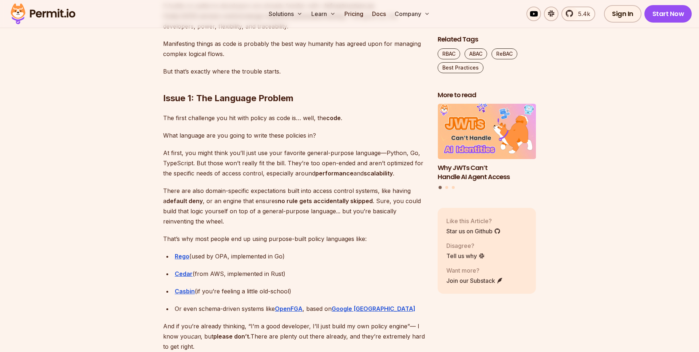
scroll to position [1065, 0]
drag, startPoint x: 202, startPoint y: 93, endPoint x: 340, endPoint y: 94, distance: 138.3
click at [343, 93] on h2 "Issue 1: The Language Problem" at bounding box center [294, 83] width 263 height 41
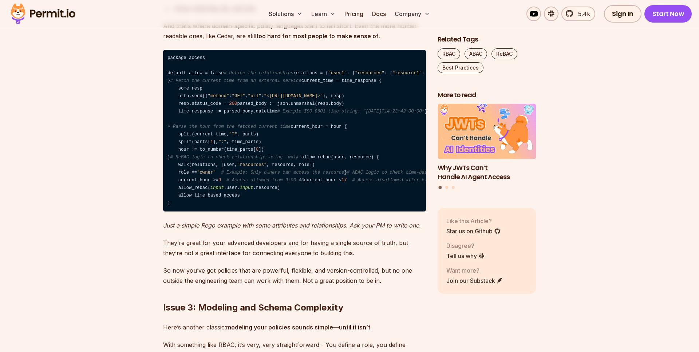
scroll to position [1654, 0]
drag, startPoint x: 205, startPoint y: 170, endPoint x: 337, endPoint y: 170, distance: 132.8
click at [337, 170] on code "package access default allow = false # Define the relationships relations = { "…" at bounding box center [294, 131] width 263 height 162
click at [323, 99] on span ""<http://worldtimeapi.org/api/timezone/Etc/UTC>"" at bounding box center [293, 96] width 59 height 5
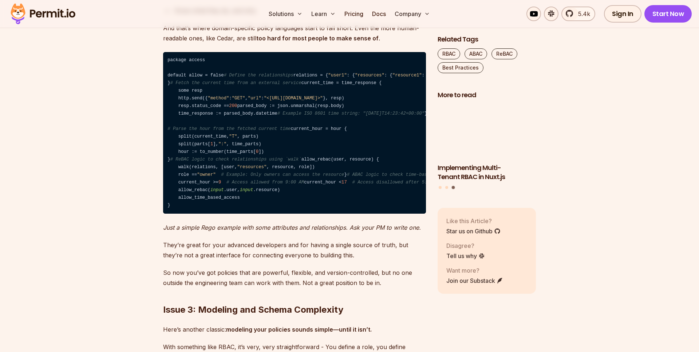
scroll to position [1695, 0]
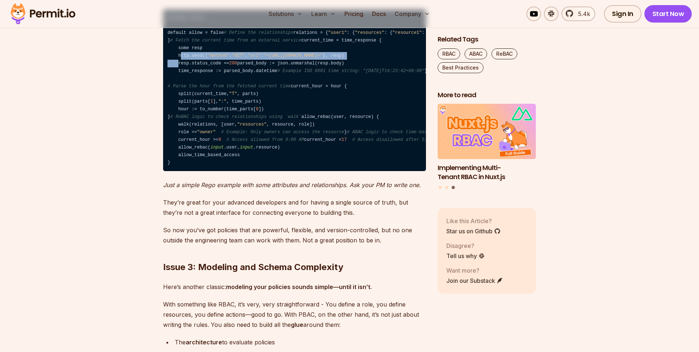
drag, startPoint x: 179, startPoint y: 116, endPoint x: 243, endPoint y: 135, distance: 66.9
click at [243, 135] on code "package access default allow = false # Define the relationships relations = { "…" at bounding box center [294, 90] width 263 height 162
click at [243, 134] on code "package access default allow = false # Define the relationships relations = { "…" at bounding box center [294, 90] width 263 height 162
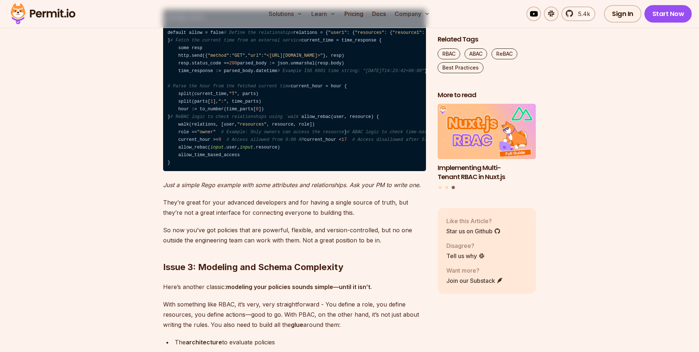
drag, startPoint x: 192, startPoint y: 131, endPoint x: 343, endPoint y: 131, distance: 151.4
click at [343, 131] on code "package access default allow = false # Define the relationships relations = { "…" at bounding box center [294, 90] width 263 height 162
click at [323, 58] on span ""<http://worldtimeapi.org/api/timezone/Etc/UTC>"" at bounding box center [293, 55] width 59 height 5
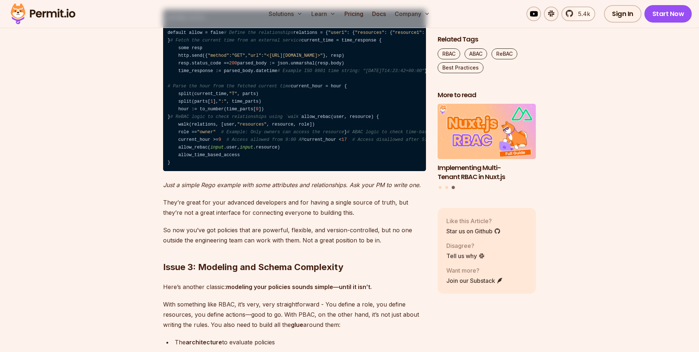
click at [323, 58] on span ""<http://worldtimeapi.org/api/timezone/Etc/UTC>"" at bounding box center [293, 55] width 59 height 5
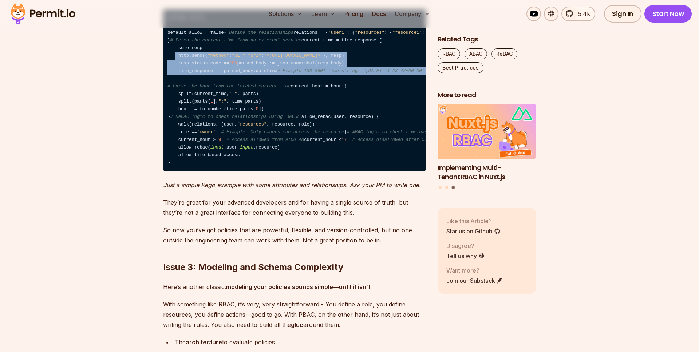
drag, startPoint x: 174, startPoint y: 113, endPoint x: 281, endPoint y: 168, distance: 120.0
click at [281, 168] on code "package access default allow = false # Define the relationships relations = { "…" at bounding box center [294, 90] width 263 height 162
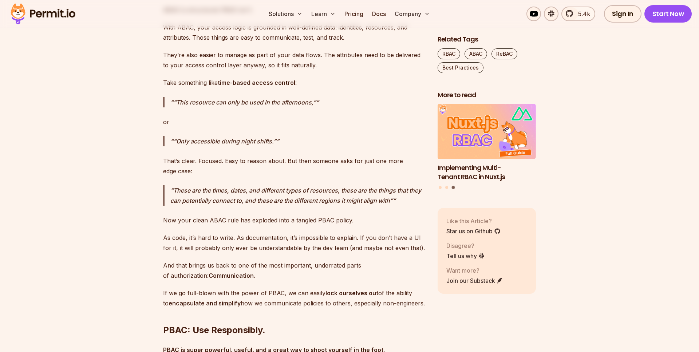
scroll to position [3135, 0]
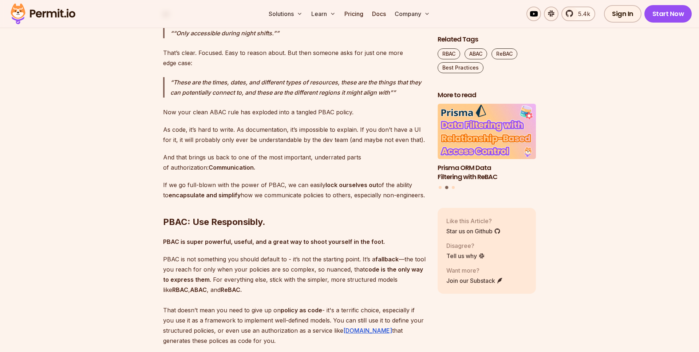
scroll to position [3239, 0]
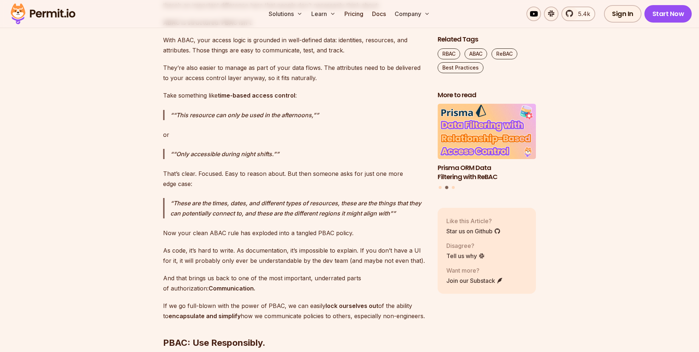
scroll to position [3122, 0]
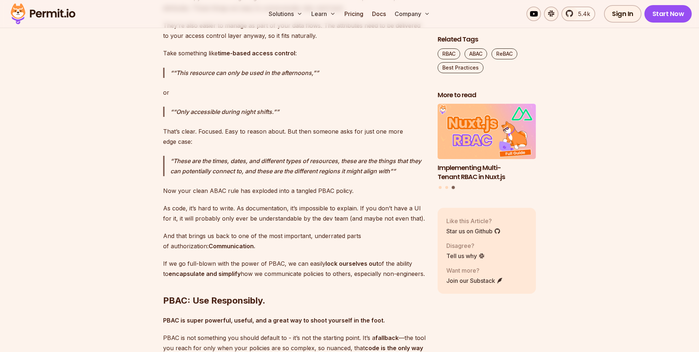
scroll to position [3181, 0]
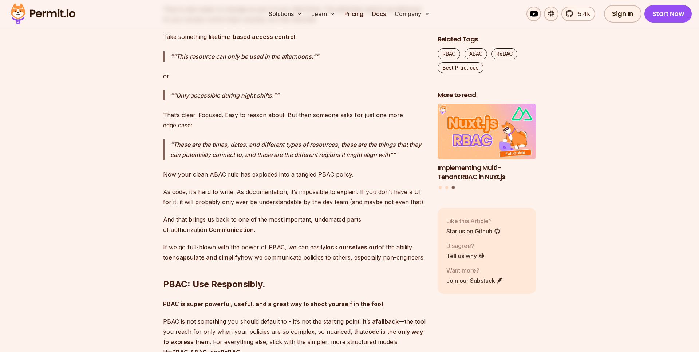
drag, startPoint x: 163, startPoint y: 163, endPoint x: 249, endPoint y: 164, distance: 85.9
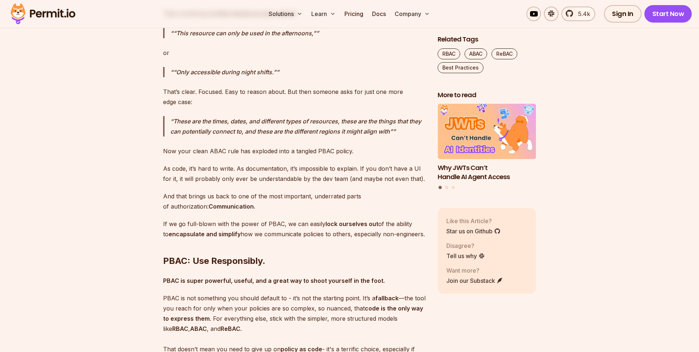
scroll to position [3220, 0]
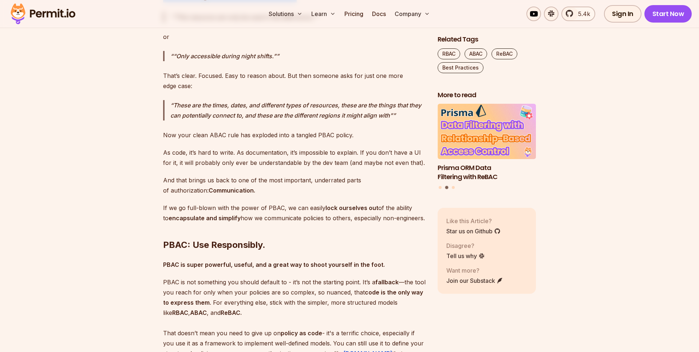
drag, startPoint x: 160, startPoint y: 202, endPoint x: 344, endPoint y: 202, distance: 183.4
drag, startPoint x: 208, startPoint y: 216, endPoint x: 312, endPoint y: 216, distance: 103.7
click at [312, 22] on p "“This resource can only be used in the afternoons,”" at bounding box center [297, 17] width 255 height 10
drag, startPoint x: 177, startPoint y: 257, endPoint x: 271, endPoint y: 256, distance: 93.9
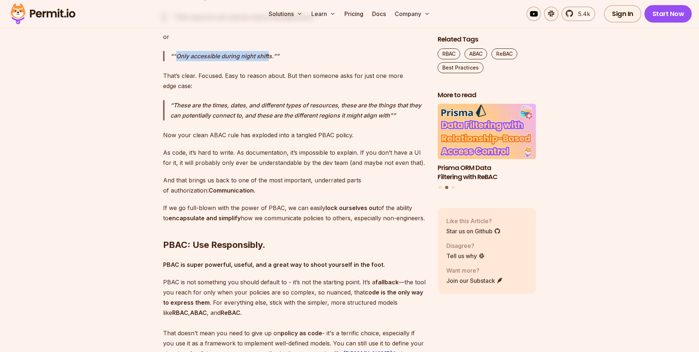
click at [271, 61] on p "“Only accessible during night shifts.”" at bounding box center [297, 56] width 255 height 10
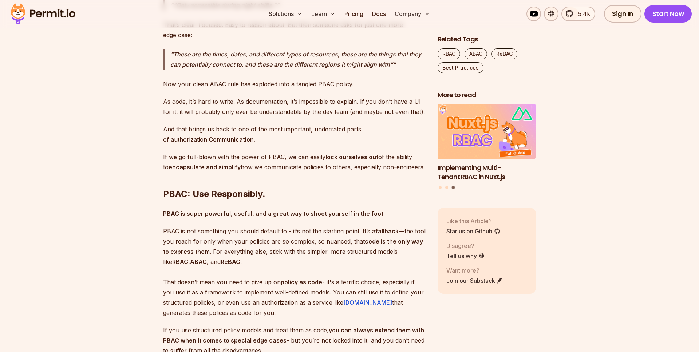
scroll to position [3275, 0]
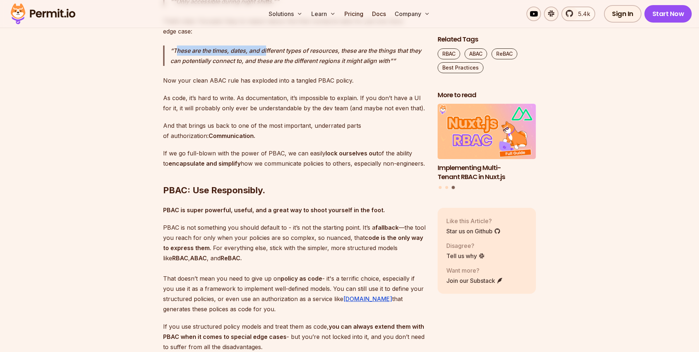
drag, startPoint x: 177, startPoint y: 253, endPoint x: 266, endPoint y: 253, distance: 89.2
click at [266, 66] on p "These are the times, dates, and different types of resources, these are the thi…" at bounding box center [297, 55] width 255 height 20
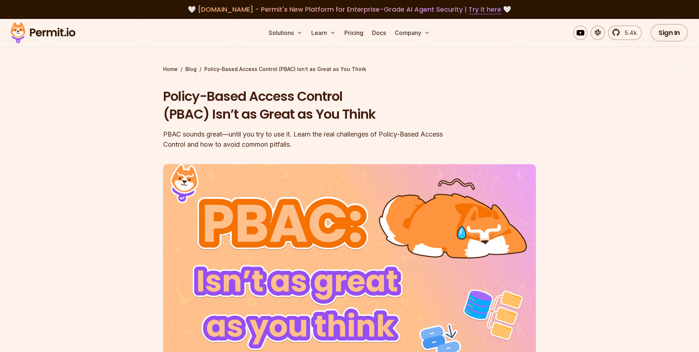
scroll to position [0, 0]
drag, startPoint x: 181, startPoint y: 92, endPoint x: 311, endPoint y: 92, distance: 130.6
click at [311, 92] on h1 "Policy-Based Access Control (PBAC) Isn’t as Great as You Think" at bounding box center [302, 105] width 279 height 36
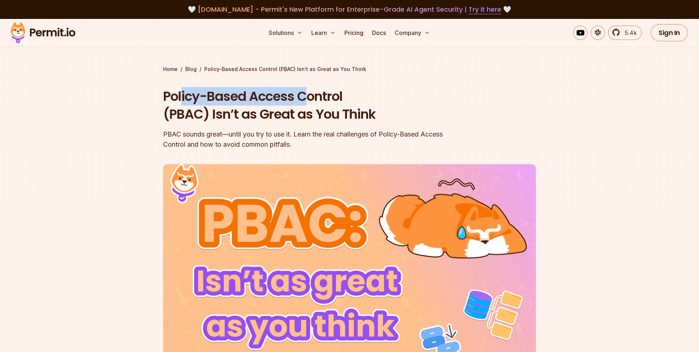
click at [311, 92] on h1 "Policy-Based Access Control (PBAC) Isn’t as Great as You Think" at bounding box center [302, 105] width 279 height 36
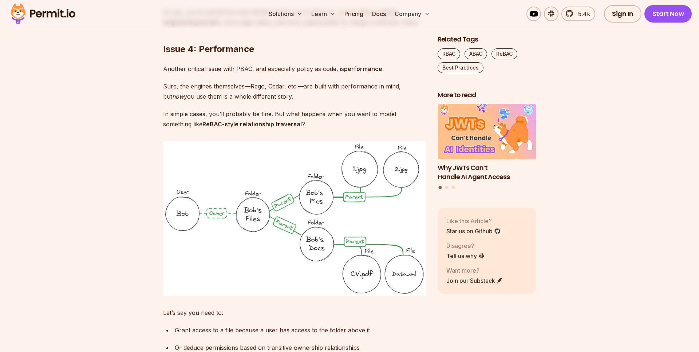
scroll to position [2155, 0]
